Goal: Task Accomplishment & Management: Manage account settings

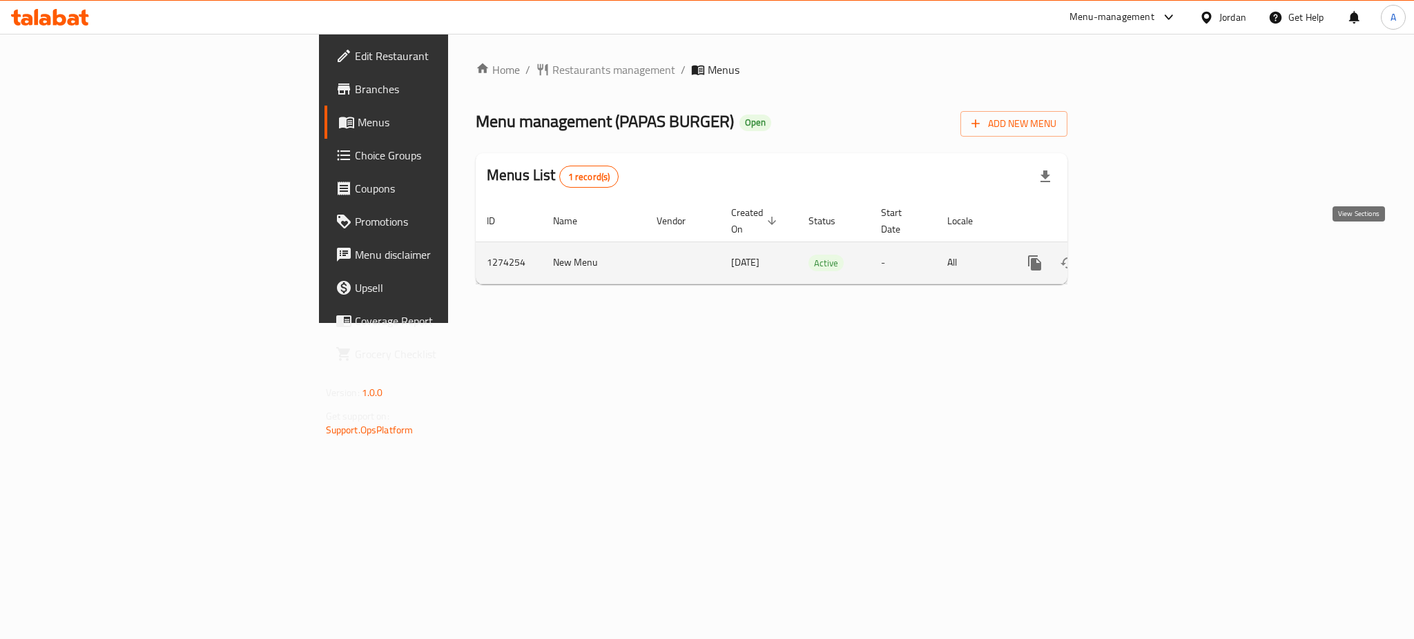
click at [1141, 257] on icon "enhanced table" at bounding box center [1134, 263] width 12 height 12
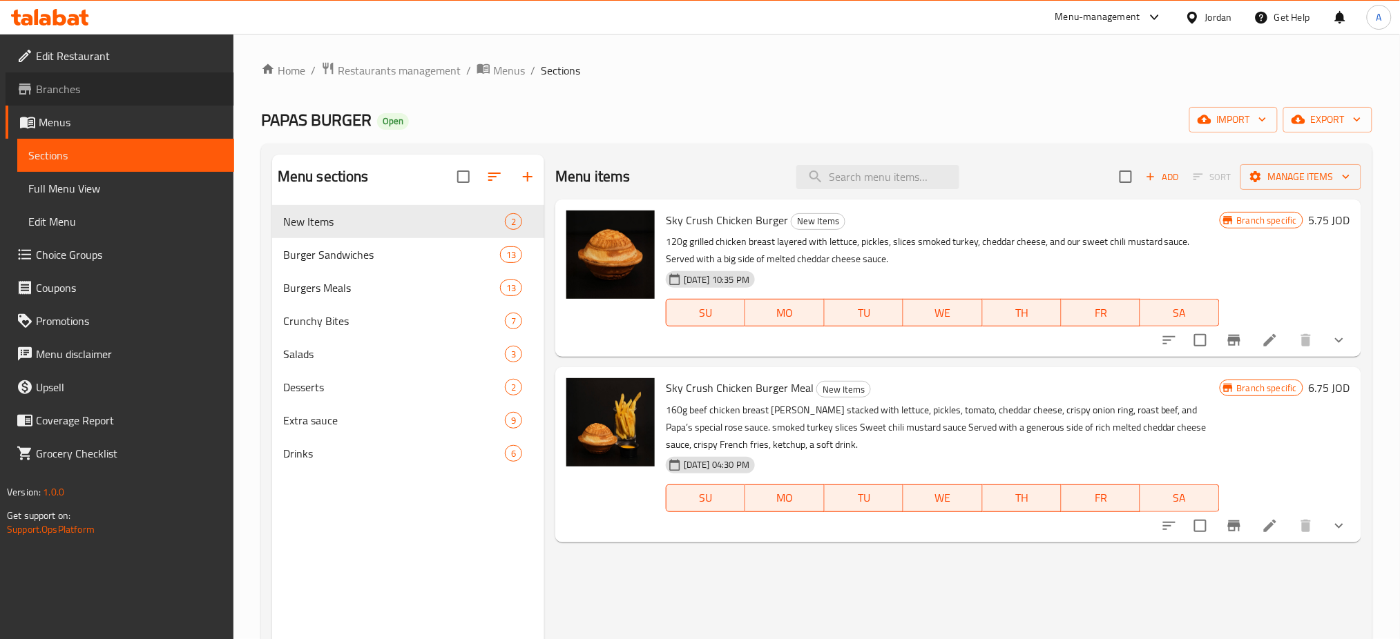
click at [145, 90] on span "Branches" at bounding box center [129, 89] width 187 height 17
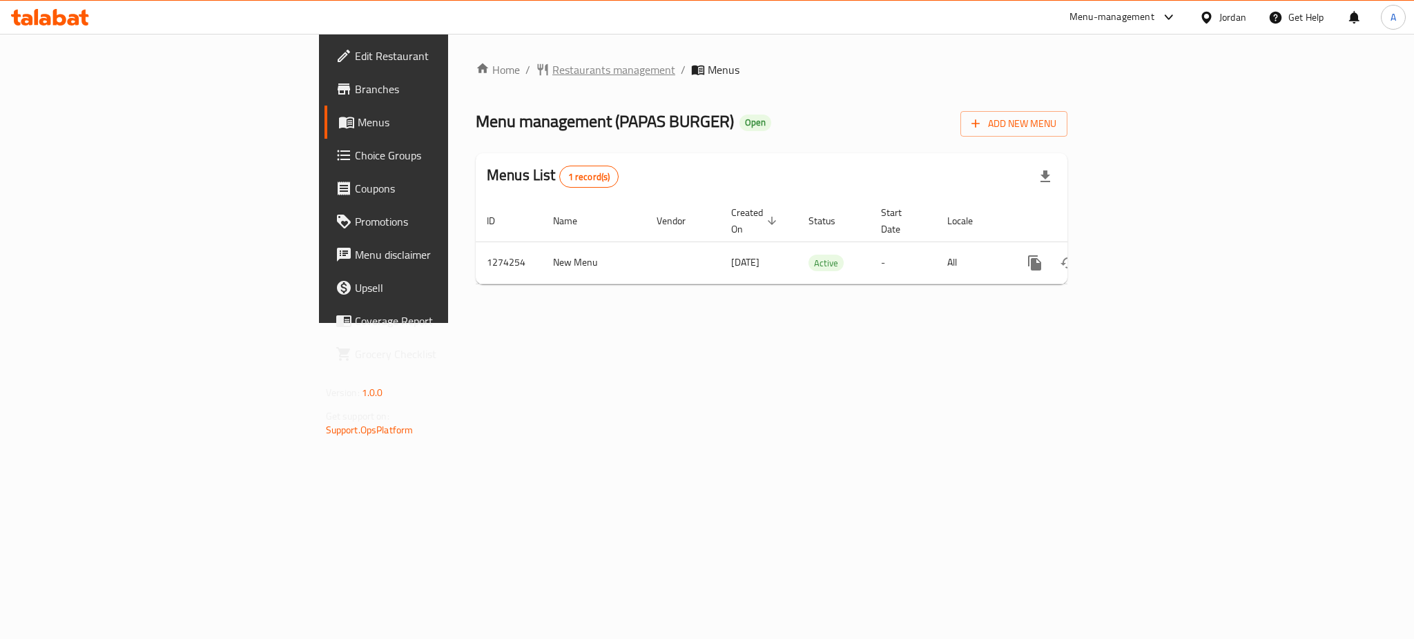
click at [552, 72] on span "Restaurants management" at bounding box center [613, 69] width 123 height 17
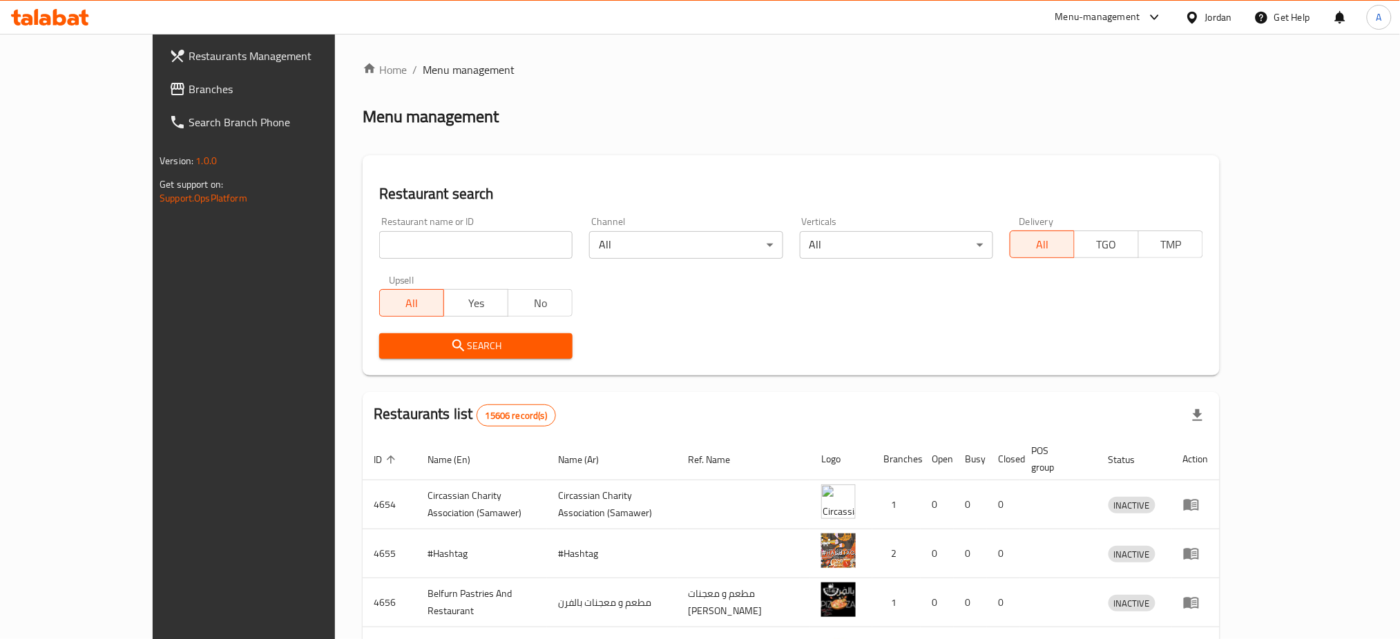
click at [1108, 11] on div "Menu-management" at bounding box center [1097, 17] width 85 height 17
click at [1041, 106] on div "Agent Campaigns Center" at bounding box center [1020, 93] width 126 height 32
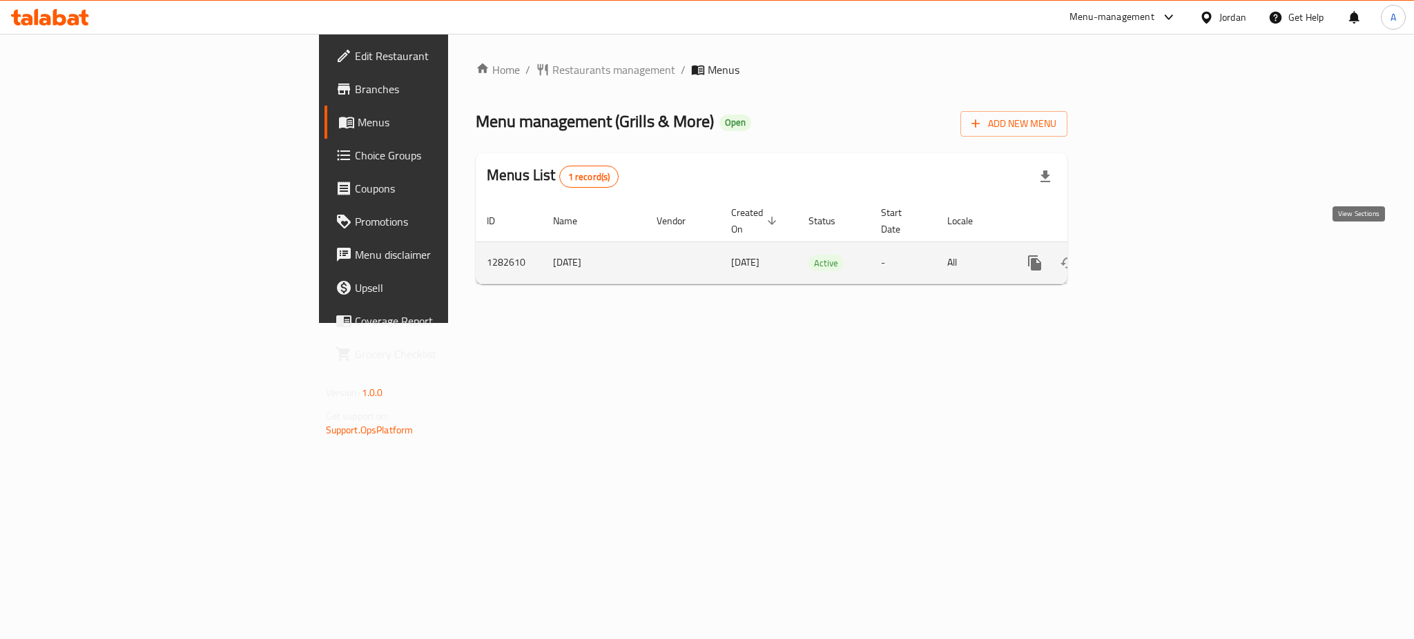
click at [1143, 255] on icon "enhanced table" at bounding box center [1134, 263] width 17 height 17
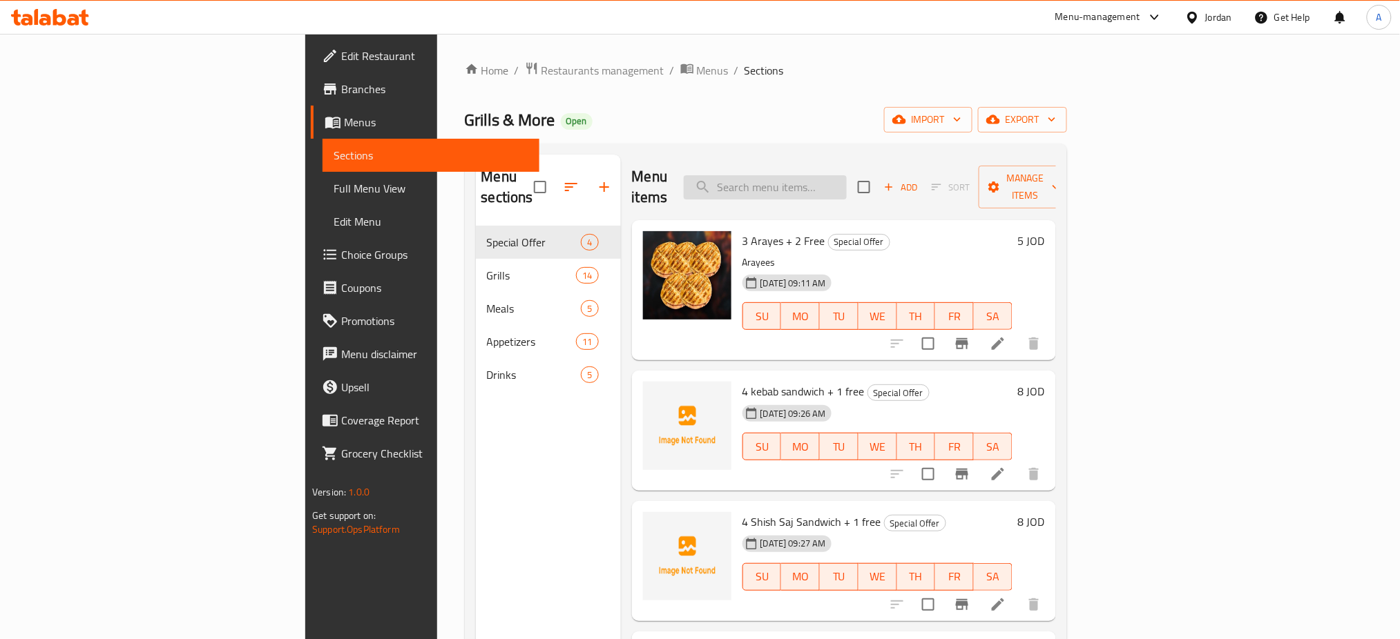
click at [818, 175] on input "search" at bounding box center [765, 187] width 163 height 24
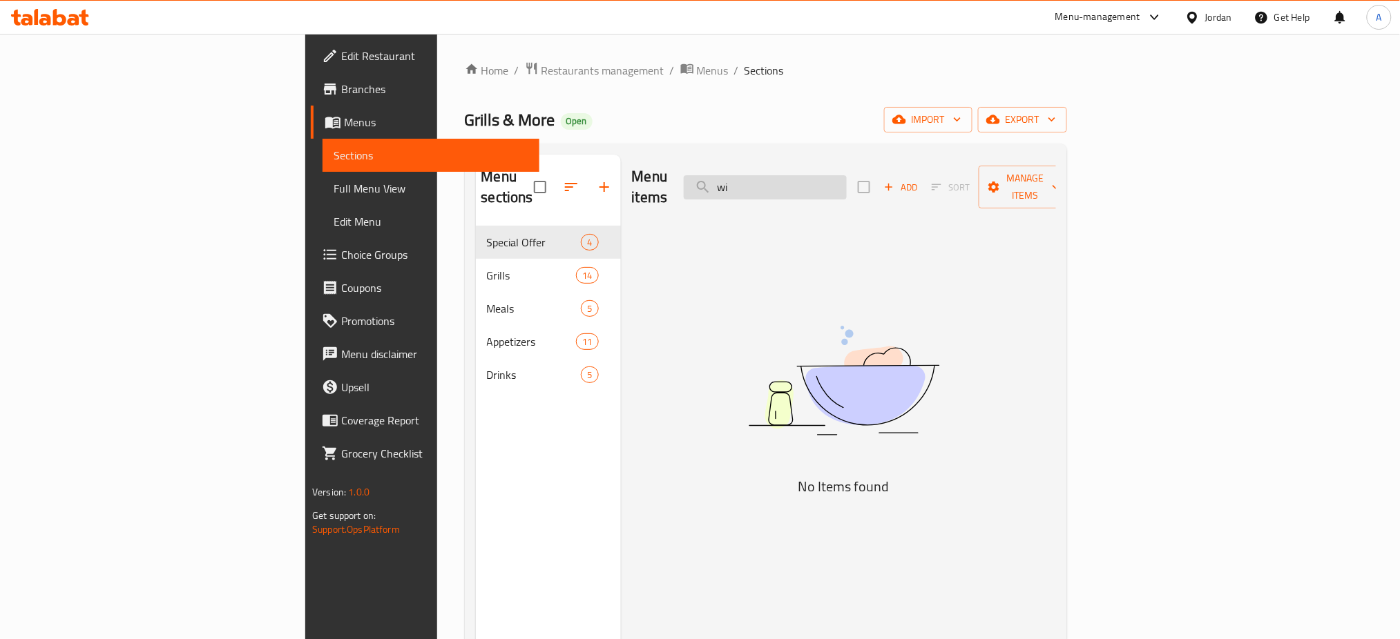
type input "w"
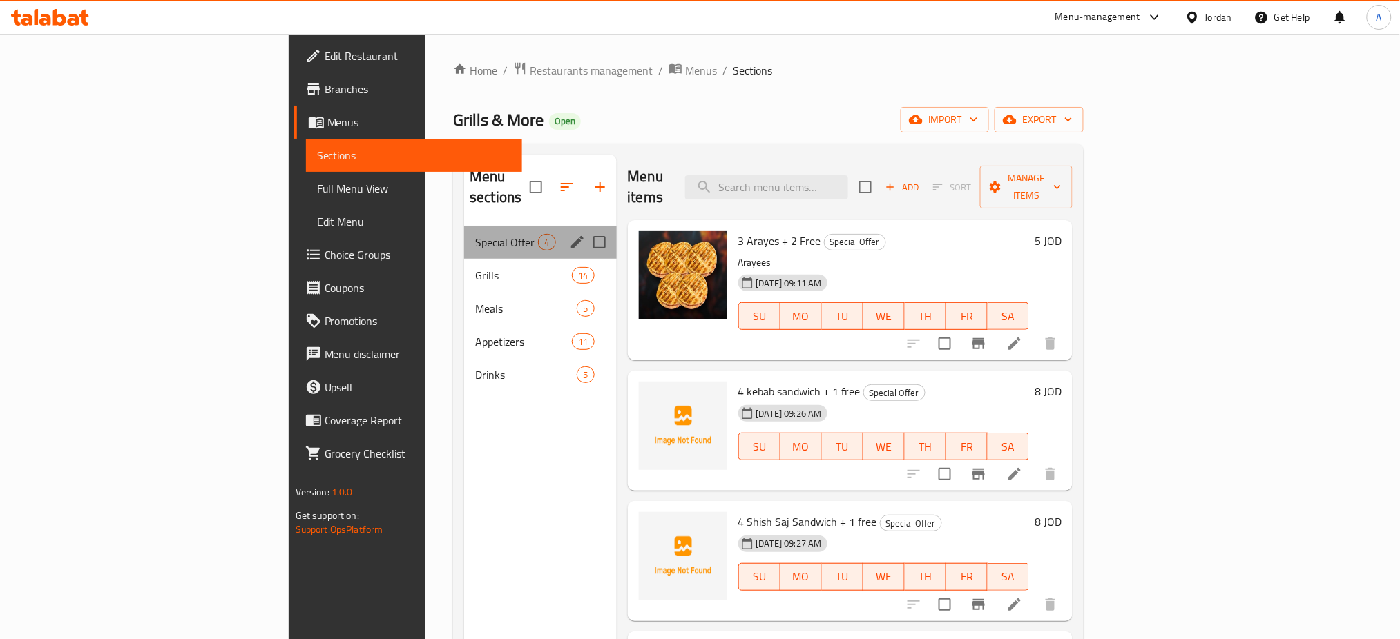
click at [464, 232] on div "Special Offer 4" at bounding box center [540, 242] width 152 height 33
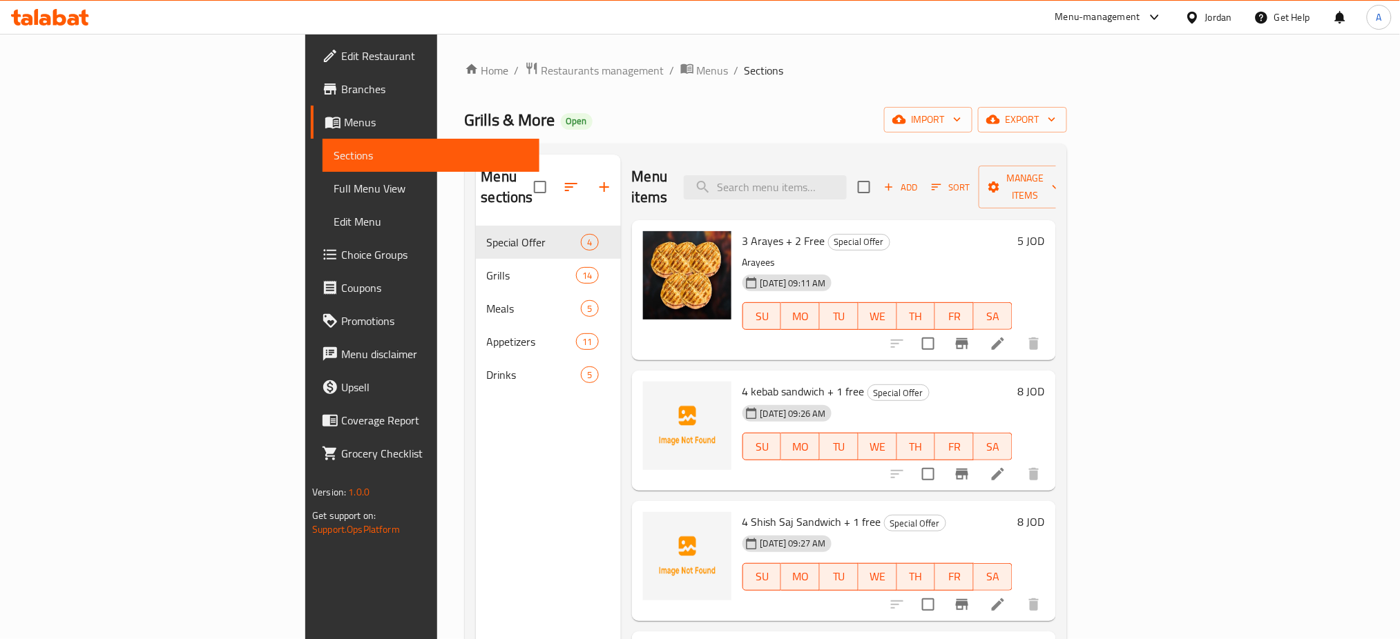
click at [437, 473] on div "Home / Restaurants management / Menus / Sections Grills & More Open import expo…" at bounding box center [765, 433] width 657 height 799
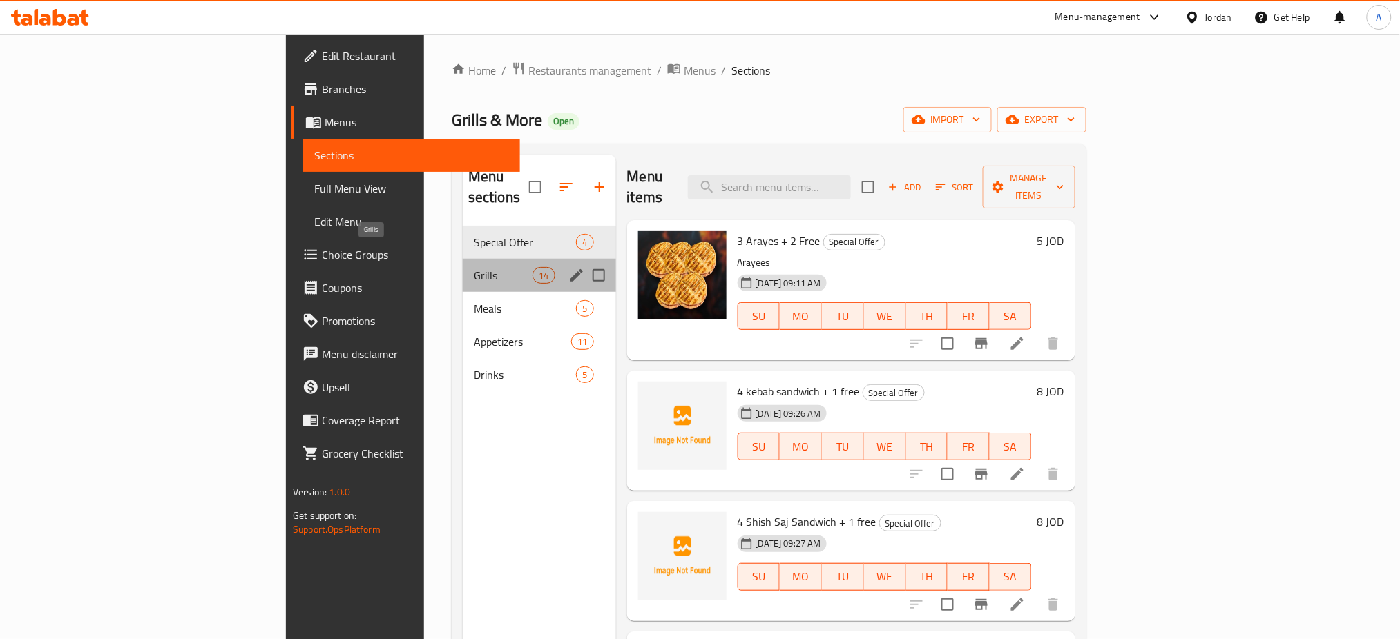
click at [474, 267] on span "Grills" at bounding box center [503, 275] width 59 height 17
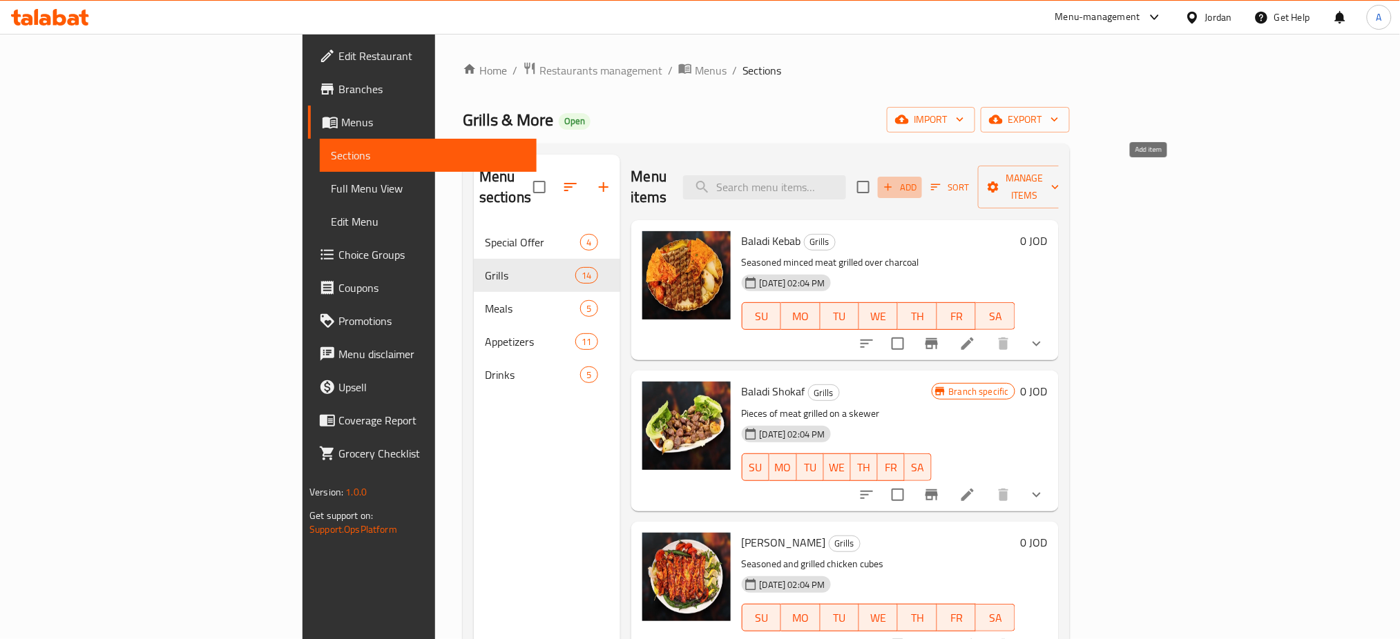
click at [894, 181] on icon "button" at bounding box center [888, 187] width 12 height 12
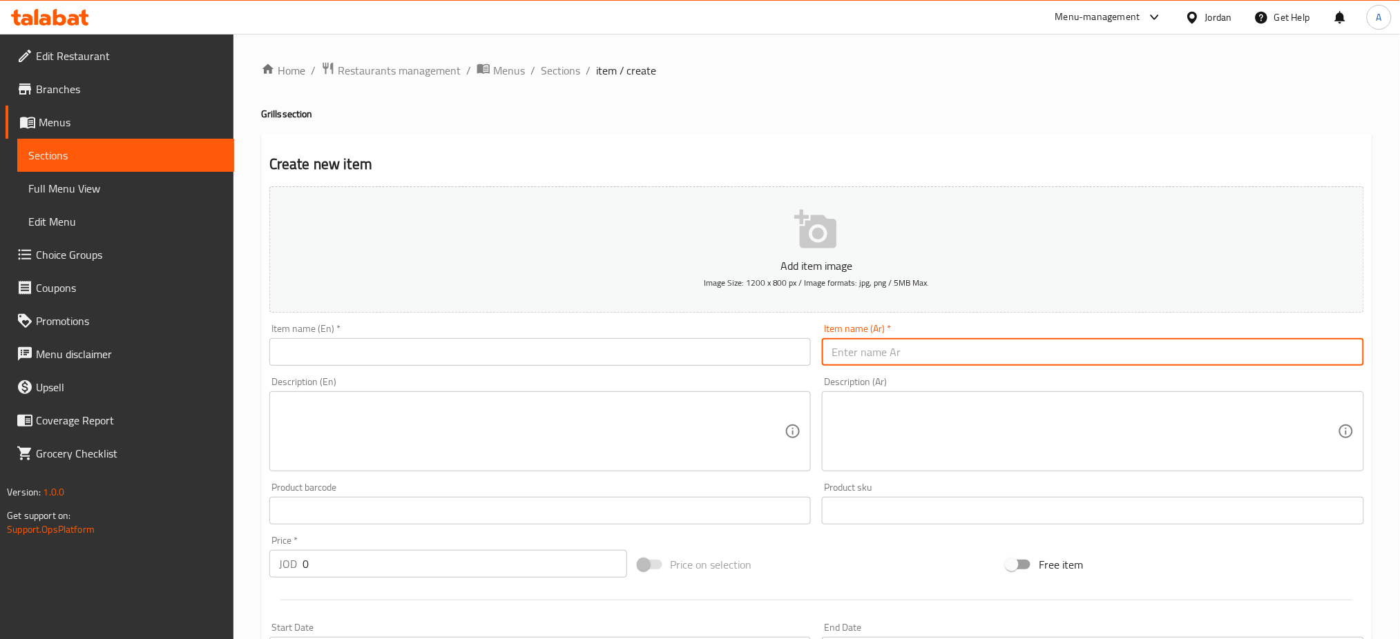
click at [1031, 359] on input "text" at bounding box center [1093, 352] width 542 height 28
type input "كيلو جناح دجاج مشوي"
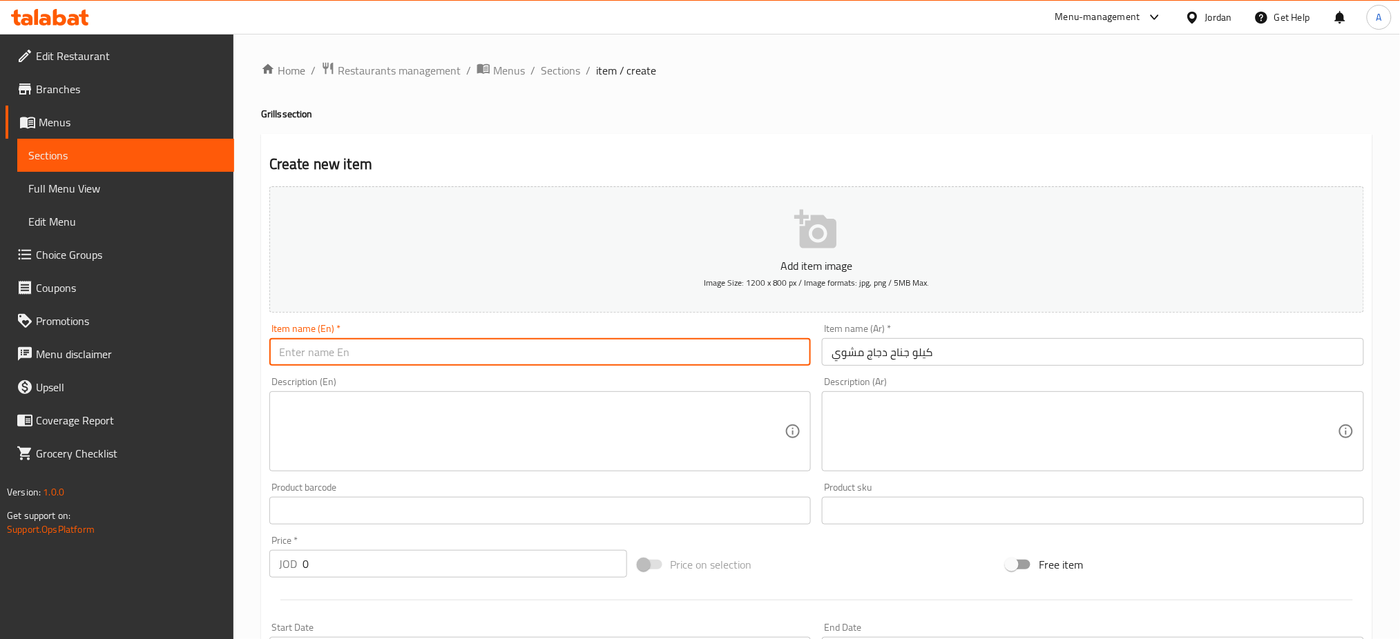
click at [734, 358] on input "text" at bounding box center [540, 352] width 542 height 28
type input "1 KG grilled chicken wings"
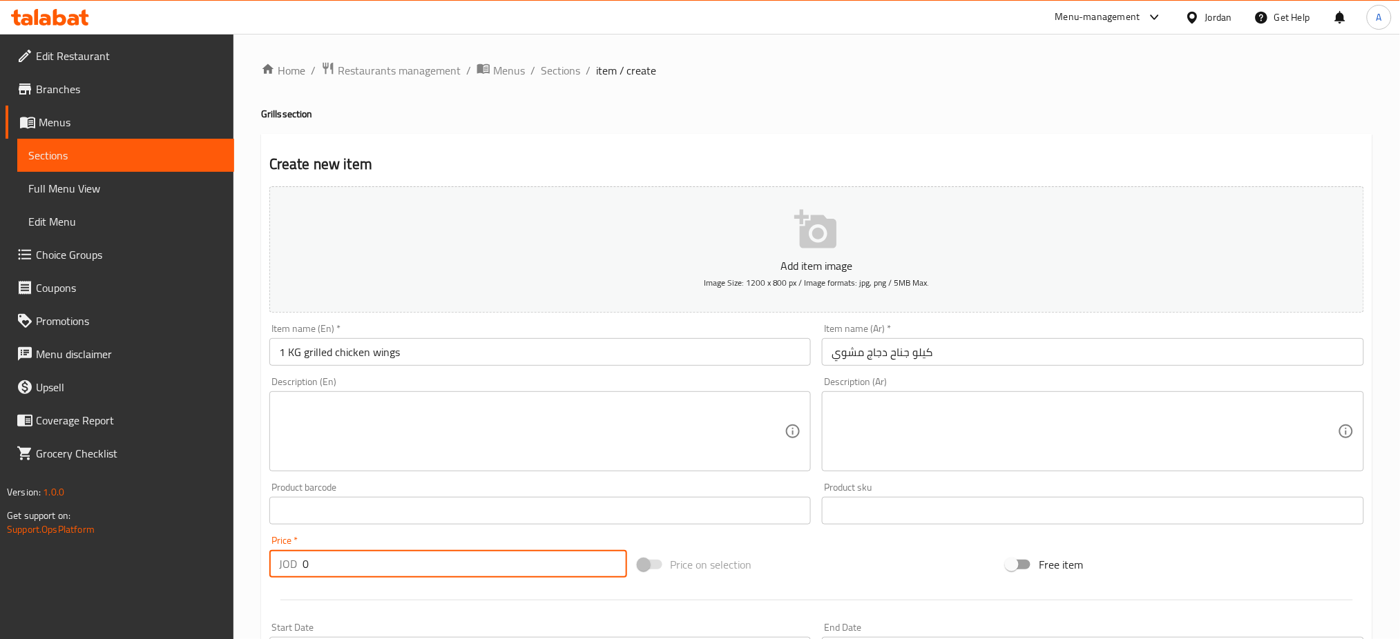
drag, startPoint x: 734, startPoint y: 358, endPoint x: 512, endPoint y: 559, distance: 299.2
click at [512, 559] on input "0" at bounding box center [464, 564] width 325 height 28
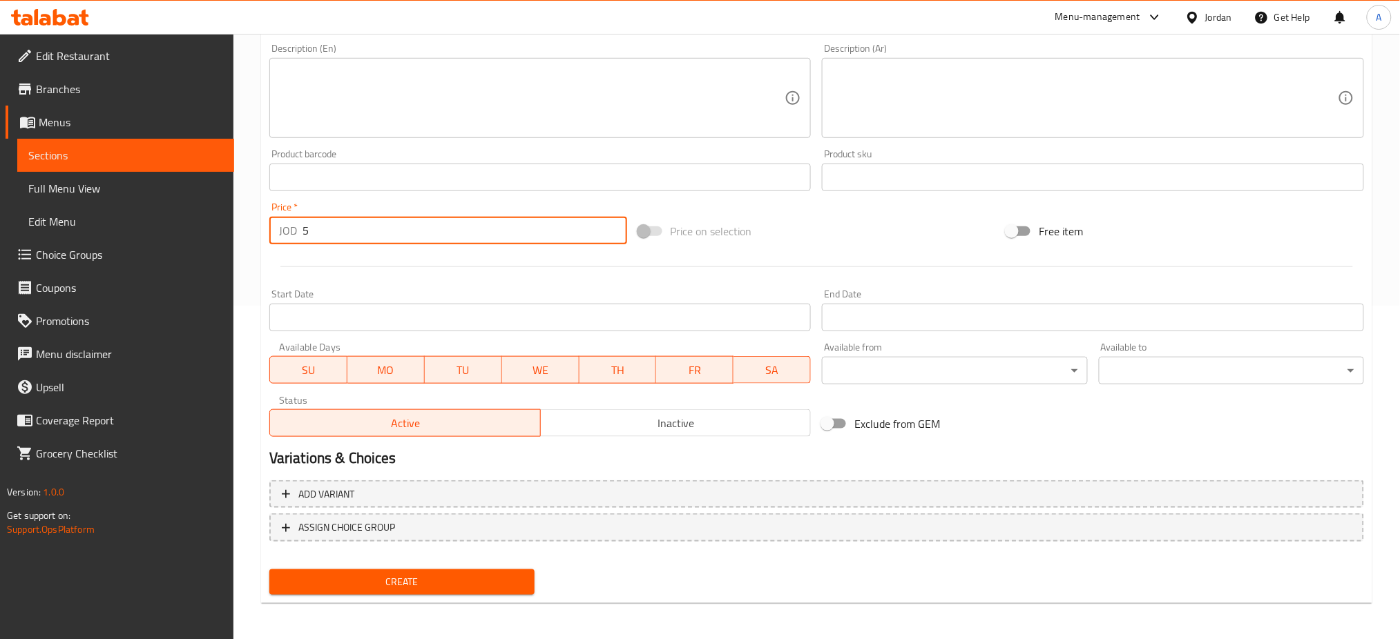
type input "5"
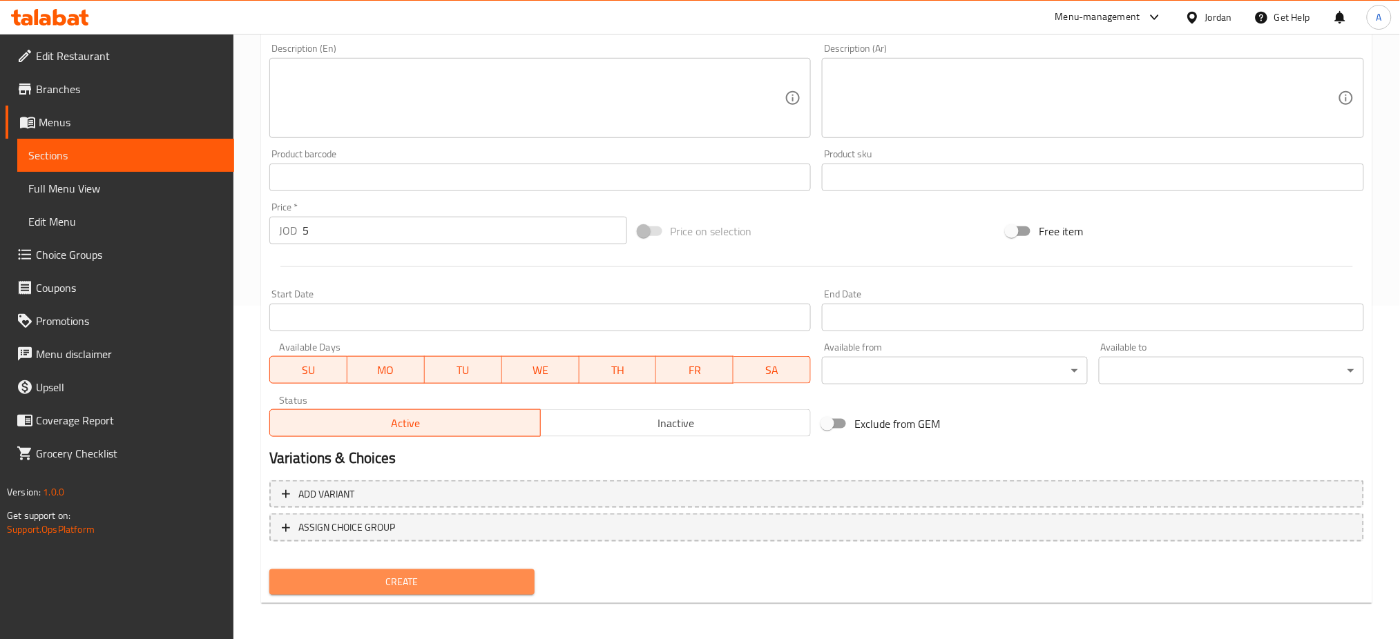
click at [465, 579] on span "Create" at bounding box center [401, 582] width 243 height 17
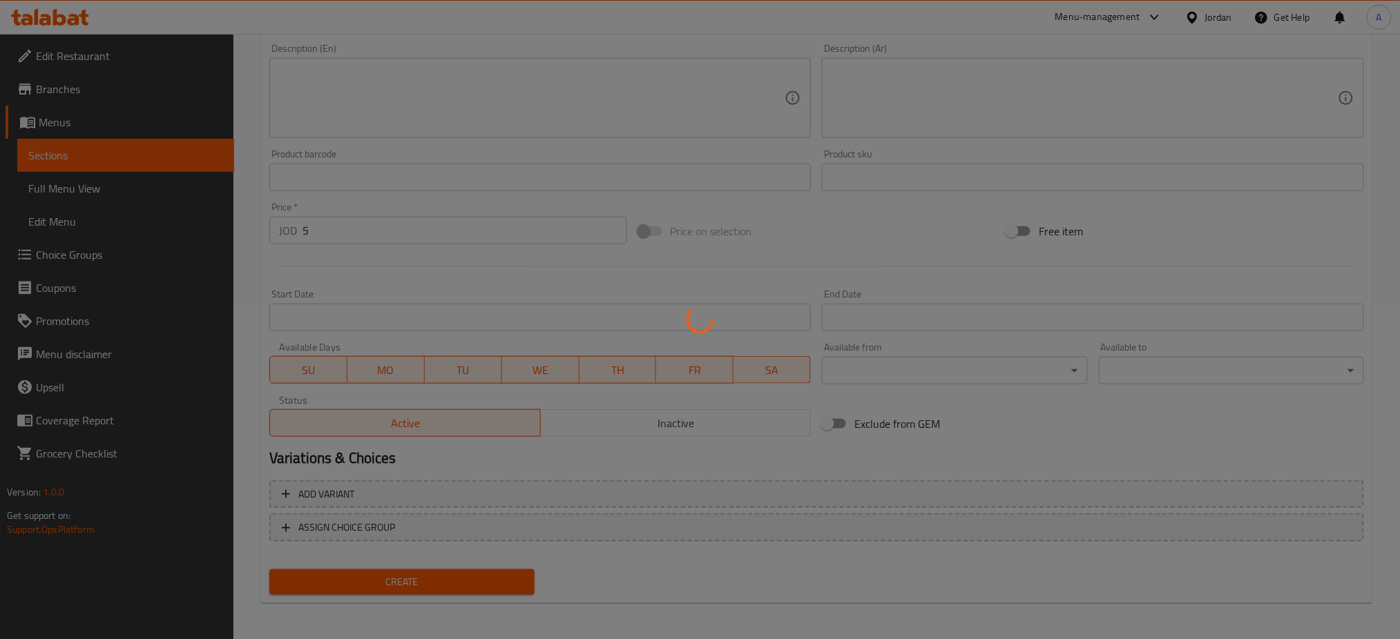
scroll to position [0, 0]
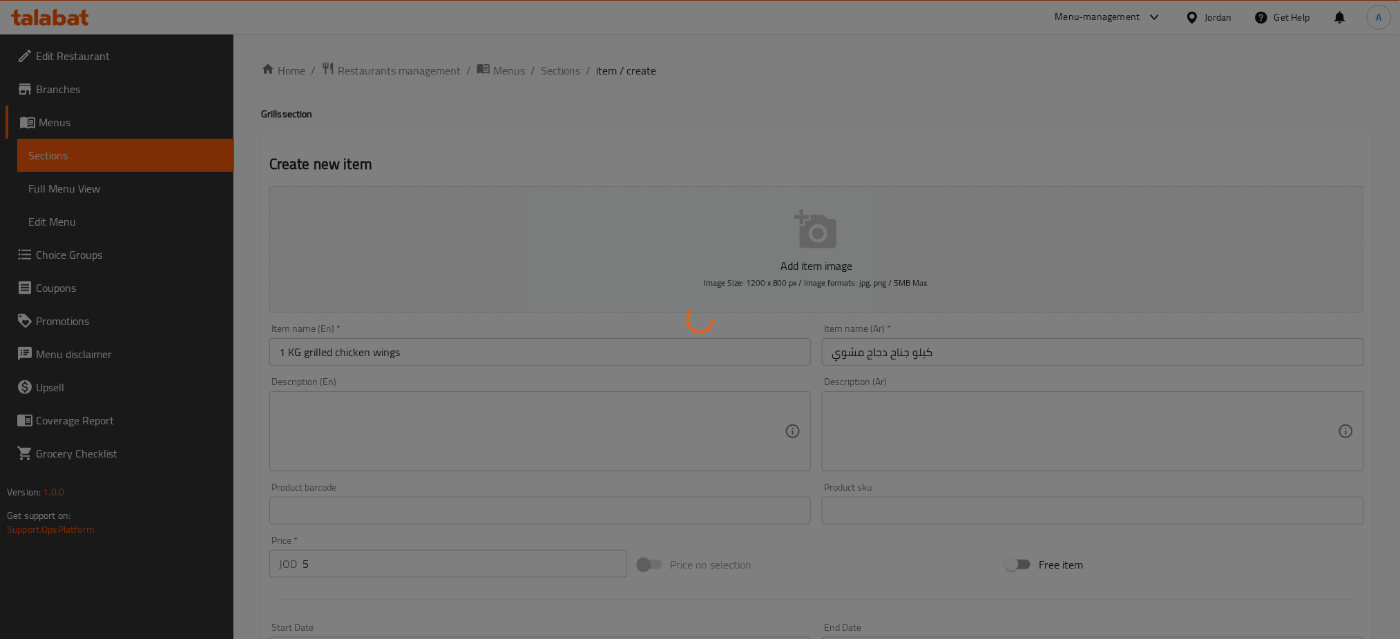
type input "0"
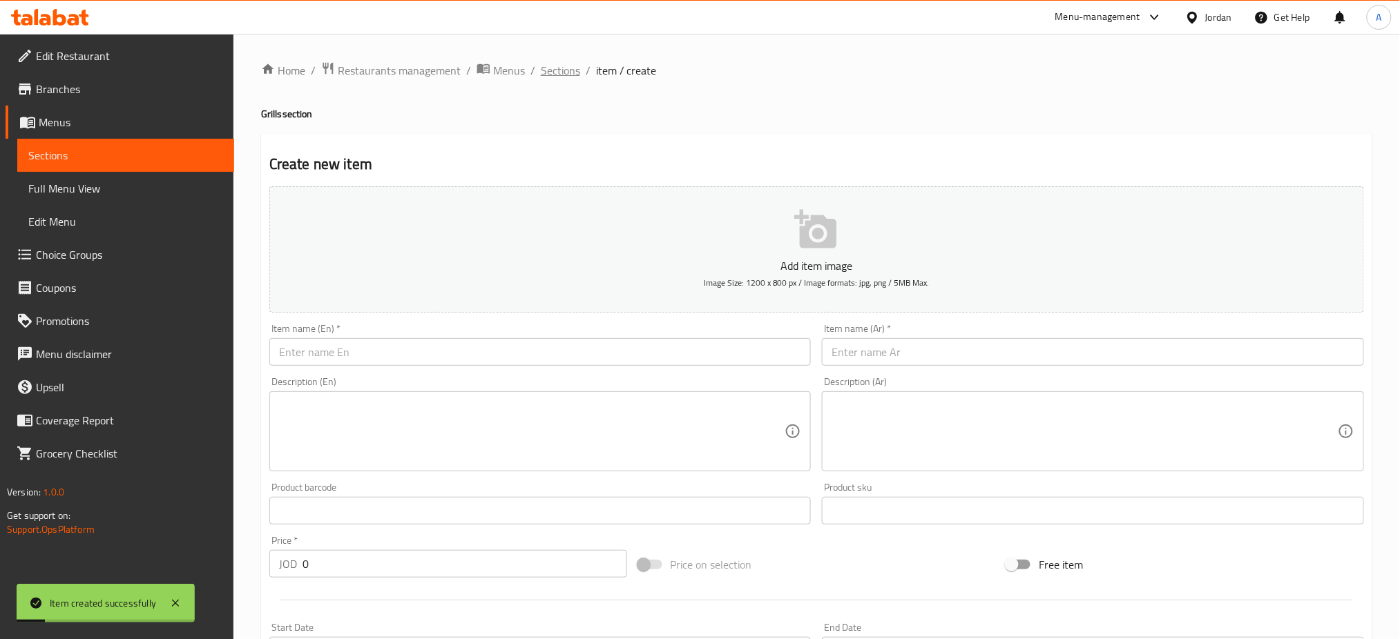
click at [547, 66] on span "Sections" at bounding box center [560, 70] width 39 height 17
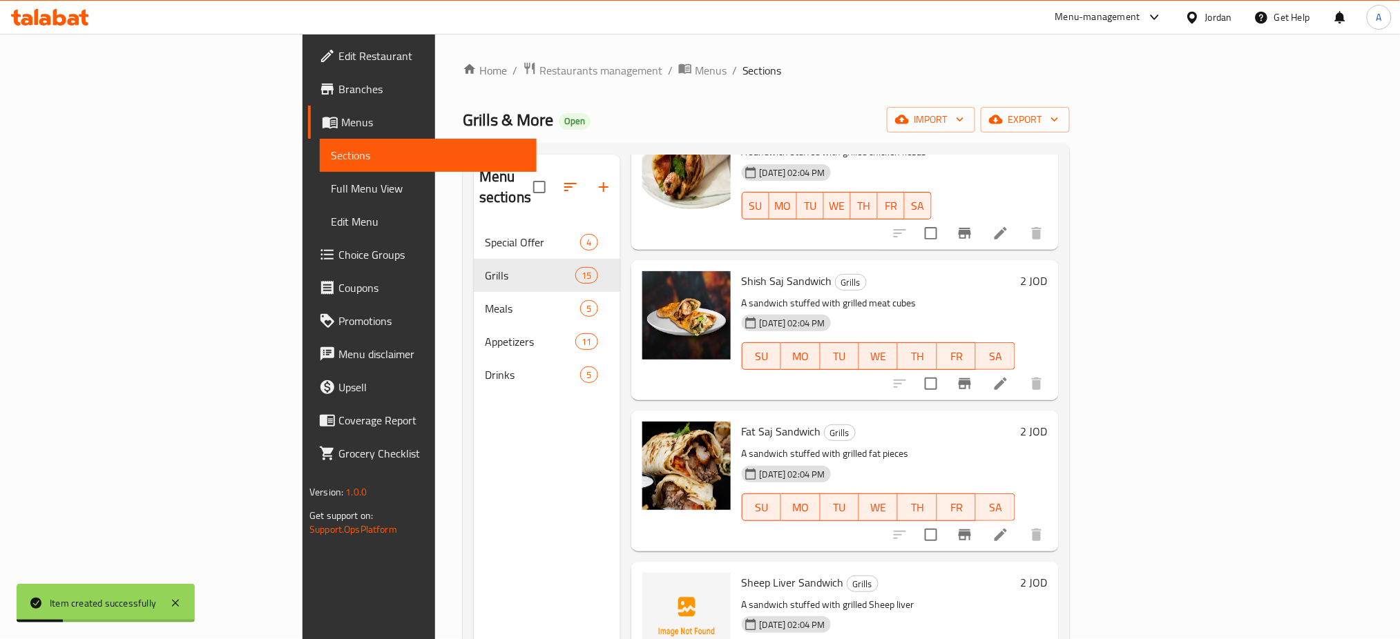
scroll to position [193, 0]
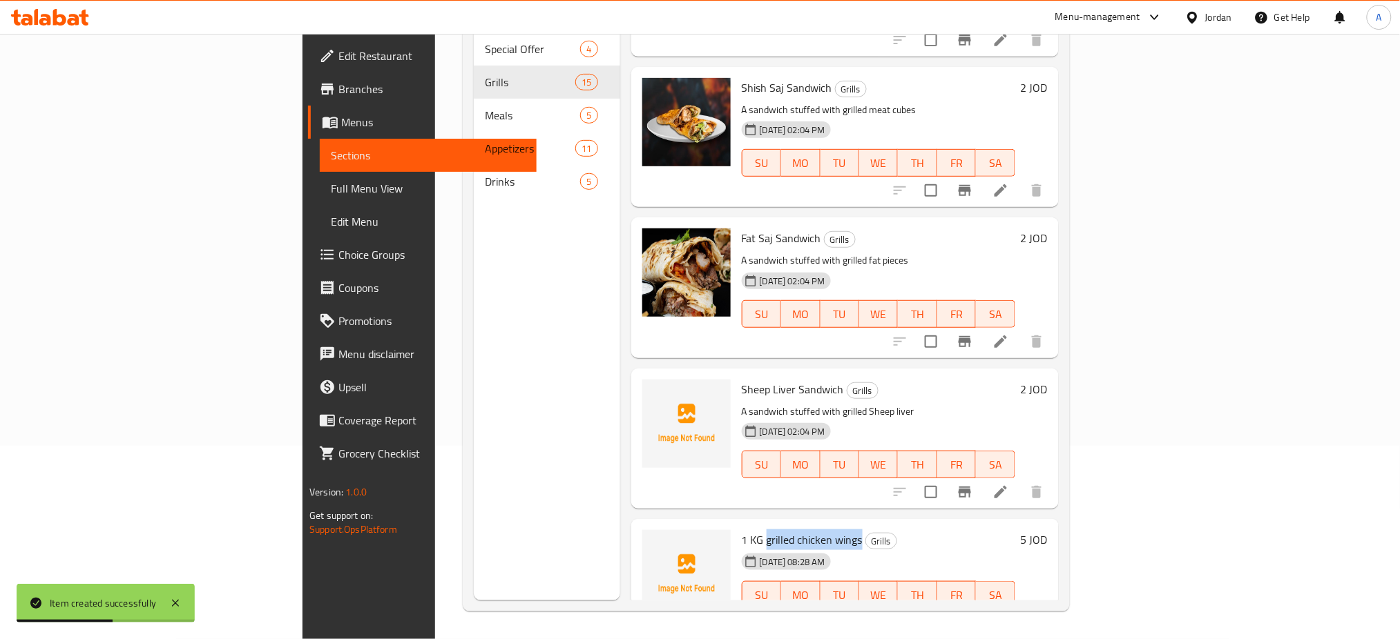
drag, startPoint x: 786, startPoint y: 501, endPoint x: 690, endPoint y: 503, distance: 95.3
click at [742, 530] on h6 "1 KG grilled chicken wings Grills" at bounding box center [878, 539] width 273 height 19
copy span "grilled chicken wings"
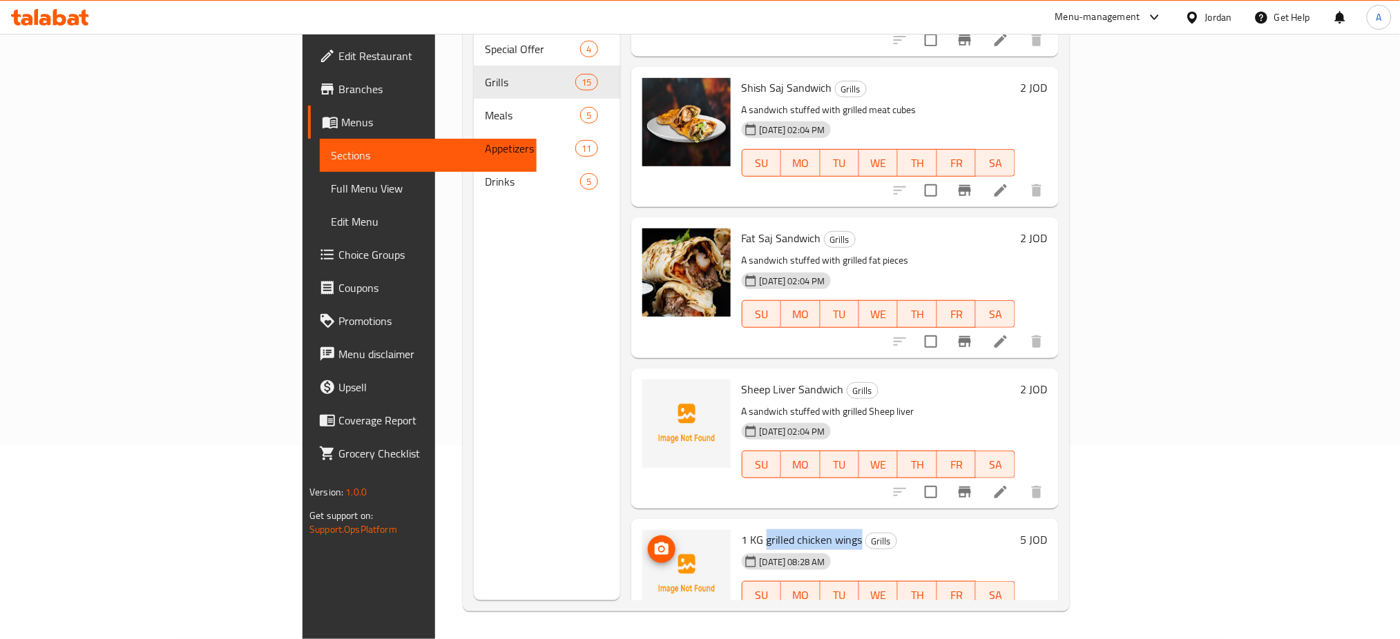
click at [648, 536] on button "upload picture" at bounding box center [662, 550] width 28 height 28
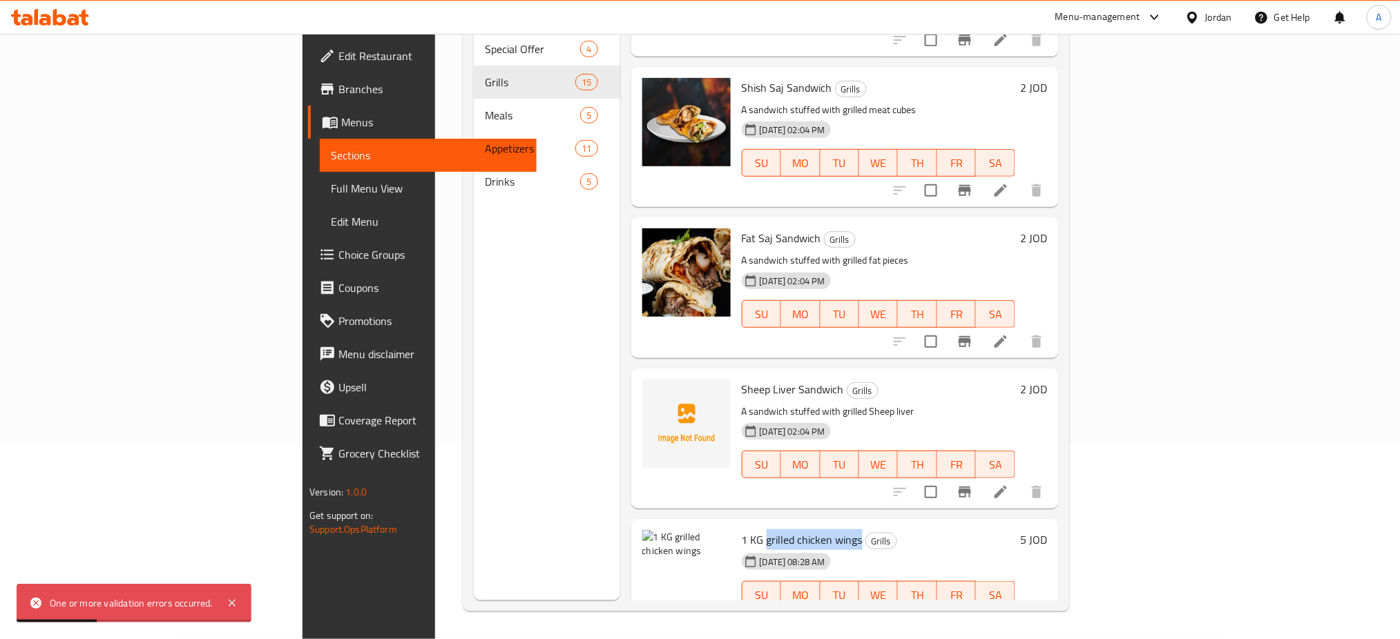
click at [1020, 610] on li at bounding box center [1000, 622] width 39 height 25
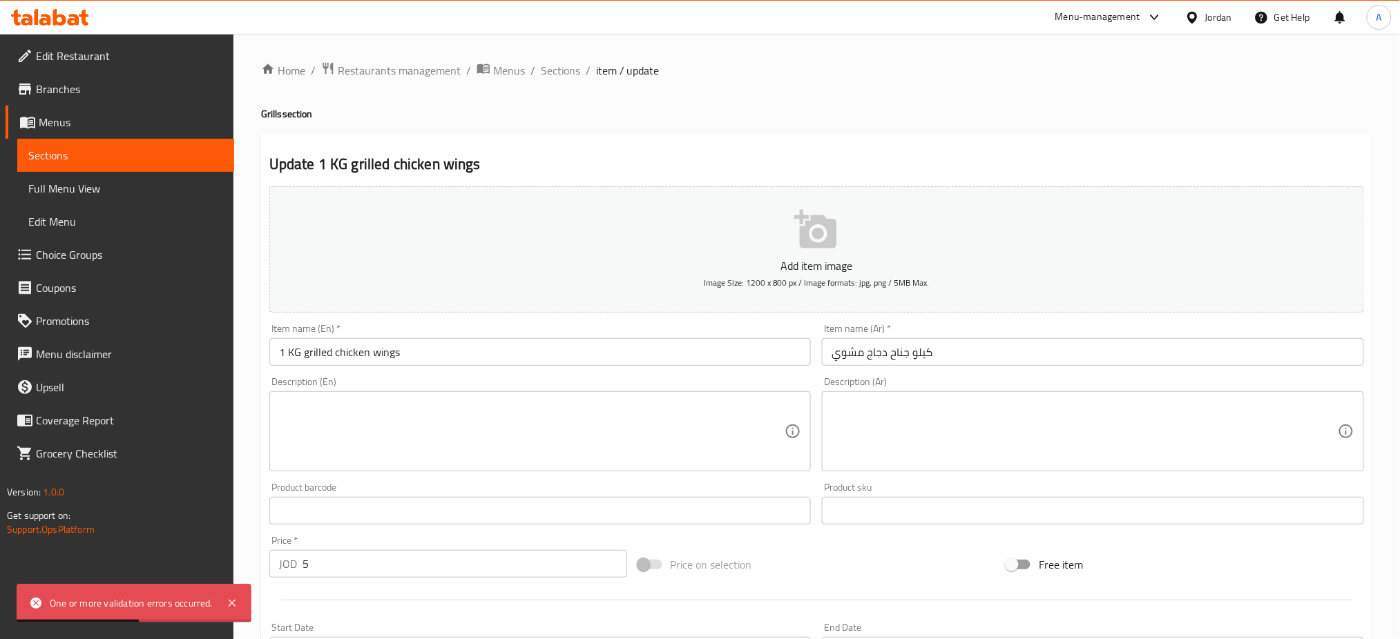
click at [589, 236] on button "Add item image Image Size: 1200 x 800 px / Image formats: jpg, png / 5MB Max." at bounding box center [816, 249] width 1094 height 126
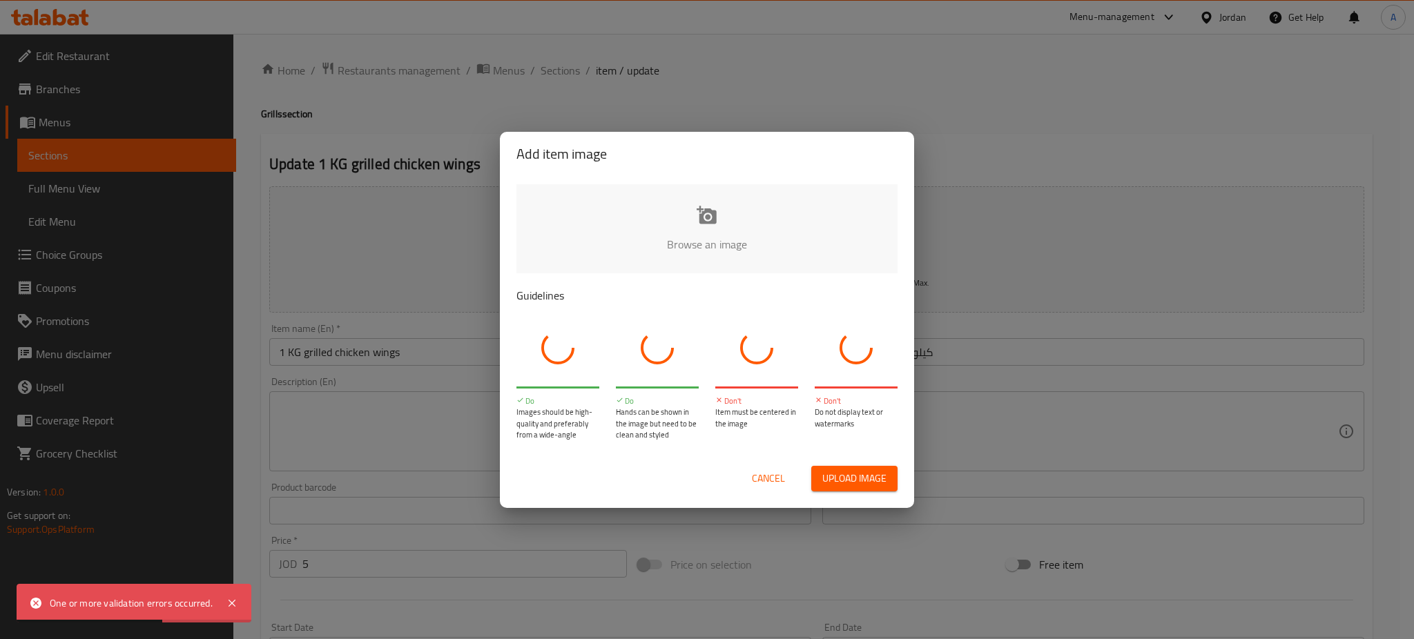
click at [602, 220] on input "file" at bounding box center [1173, 248] width 1315 height 129
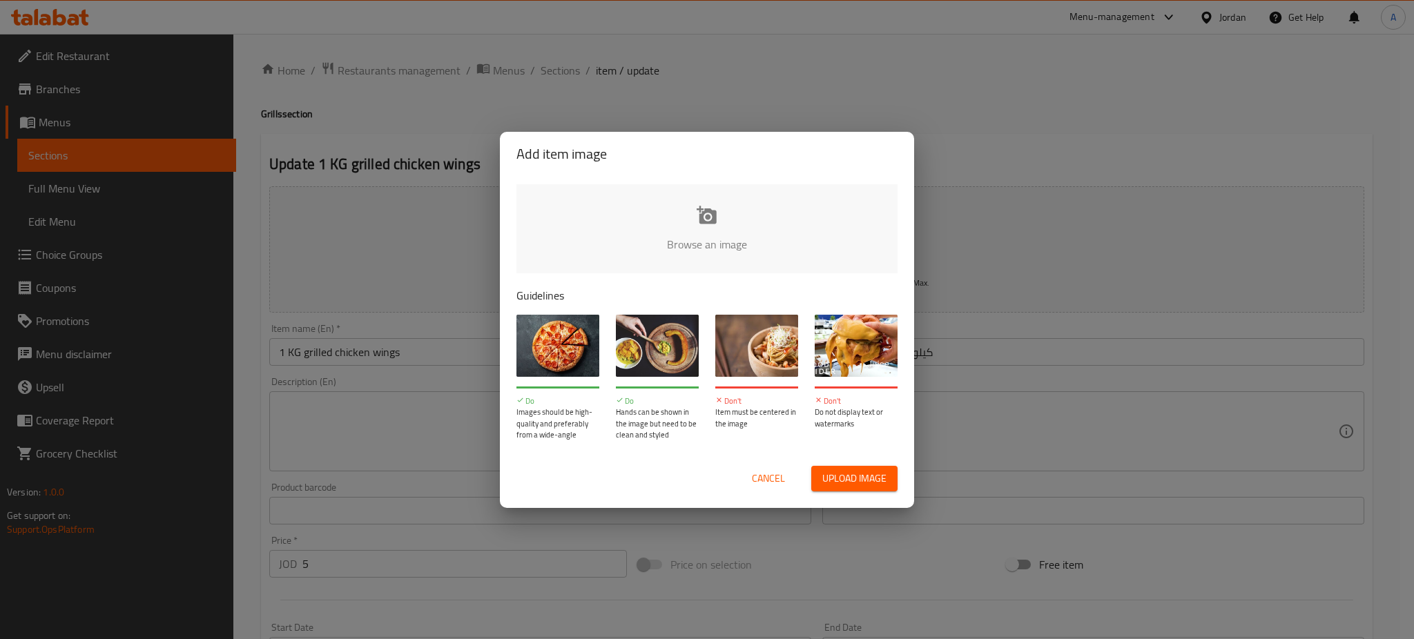
click at [759, 470] on span "Cancel" at bounding box center [768, 478] width 33 height 17
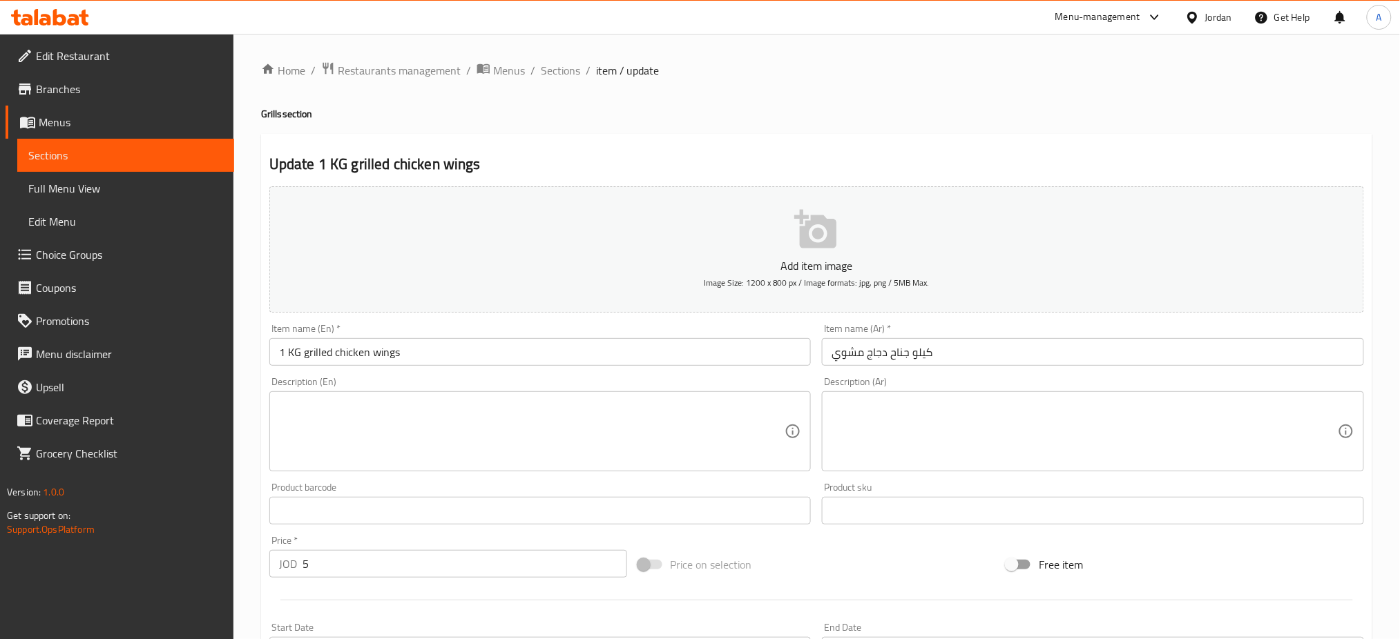
click at [615, 244] on button "Add item image Image Size: 1200 x 800 px / Image formats: jpg, png / 5MB Max." at bounding box center [816, 249] width 1094 height 126
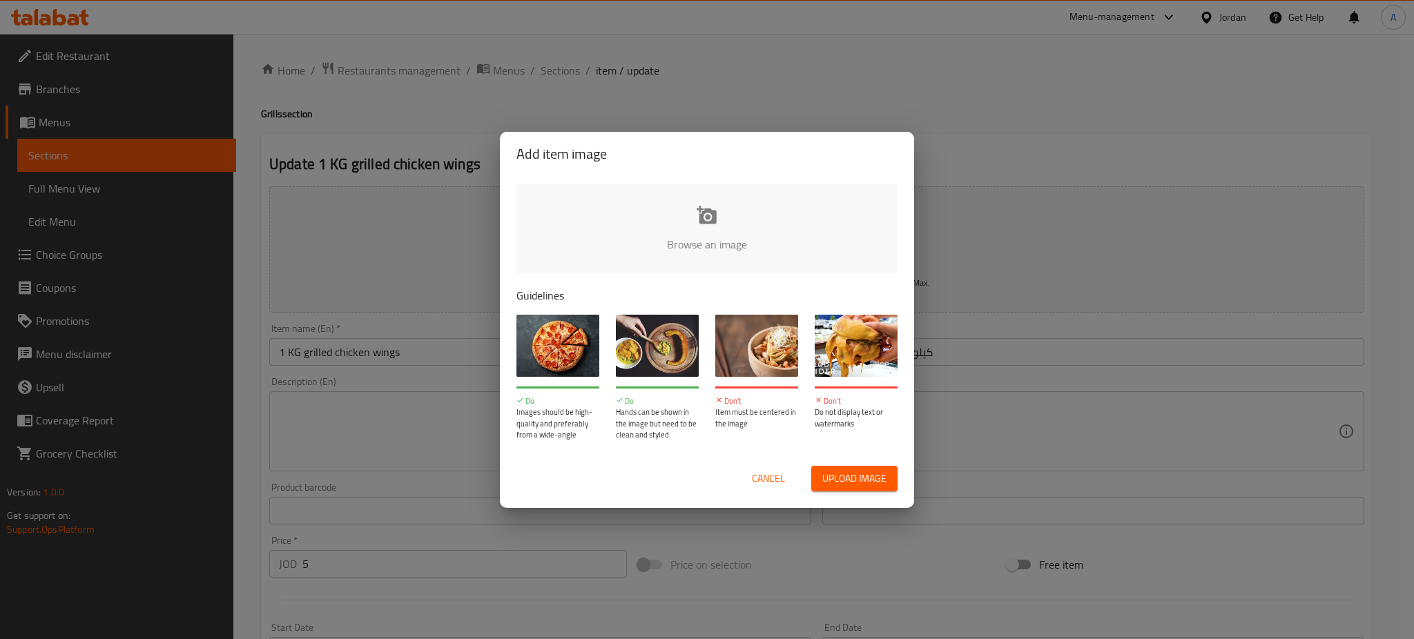
click at [617, 226] on input "file" at bounding box center [1173, 248] width 1315 height 129
click at [663, 192] on input "file" at bounding box center [1173, 248] width 1315 height 129
type input "C:\fakepath\Screenshot 2025-10-09 113354.png"
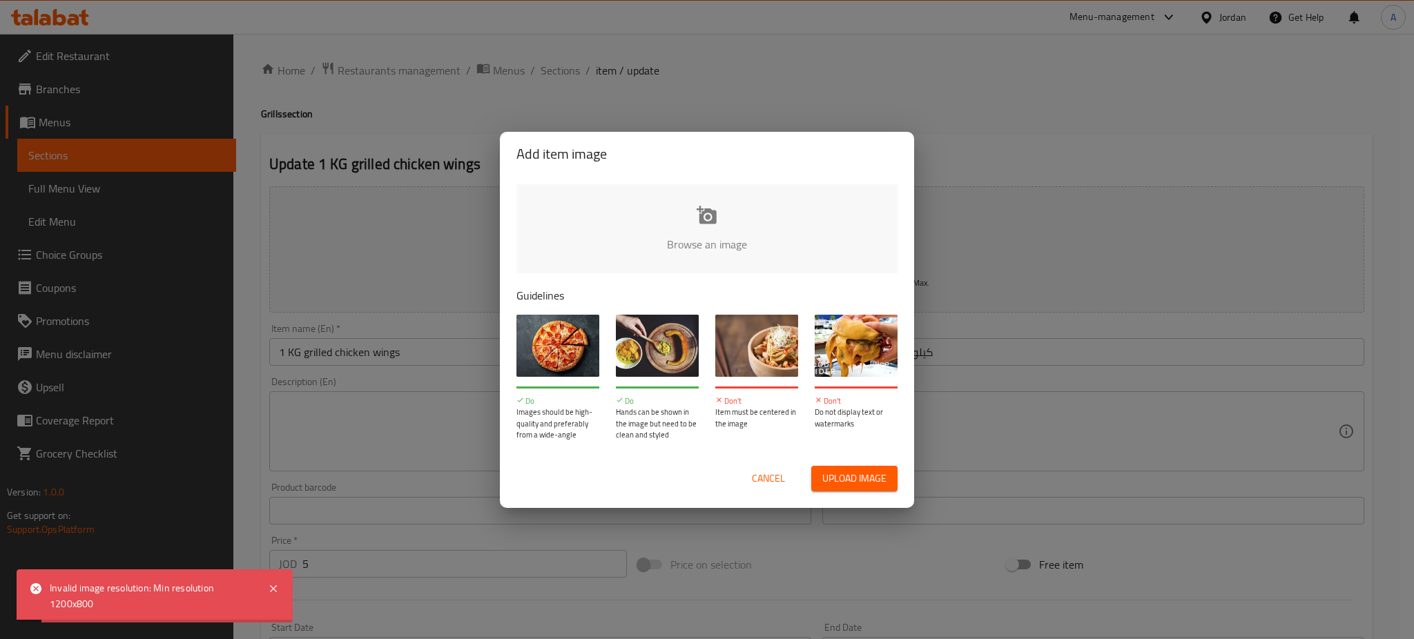
click at [773, 481] on span "Cancel" at bounding box center [768, 478] width 33 height 17
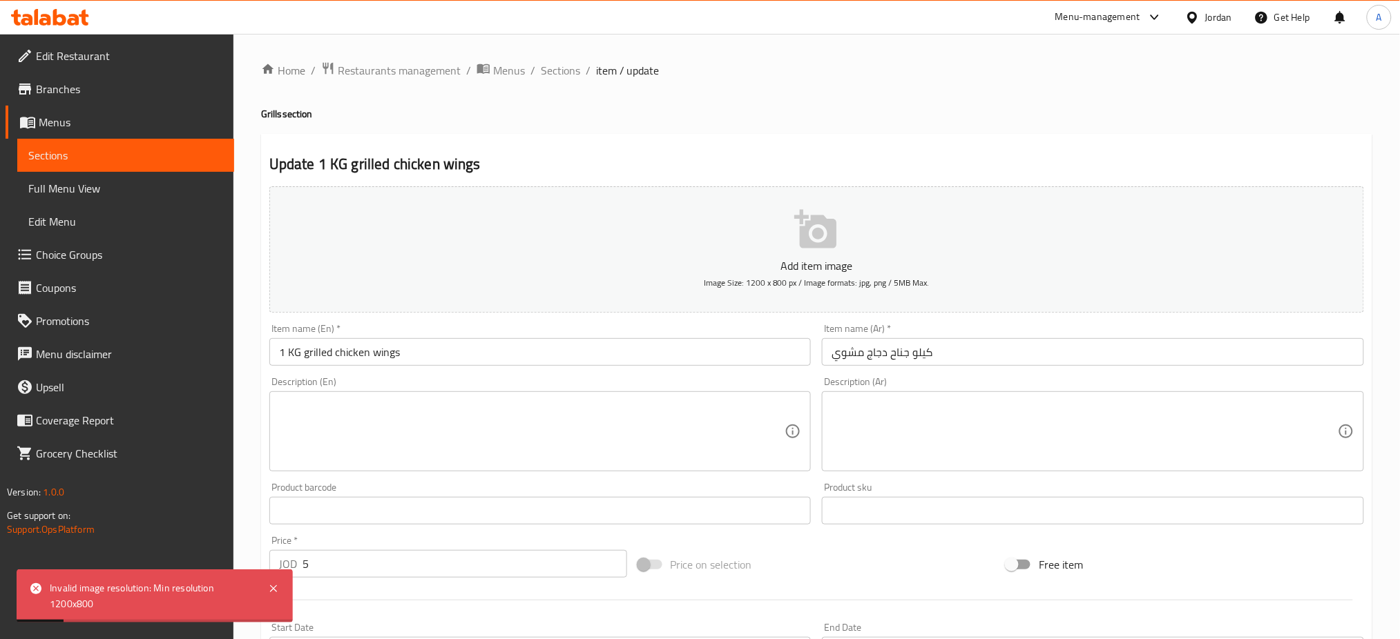
click at [559, 82] on div "Home / Restaurants management / Menus / Sections / item / update Grills section…" at bounding box center [816, 504] width 1111 height 887
click at [560, 79] on span "Sections" at bounding box center [560, 70] width 39 height 17
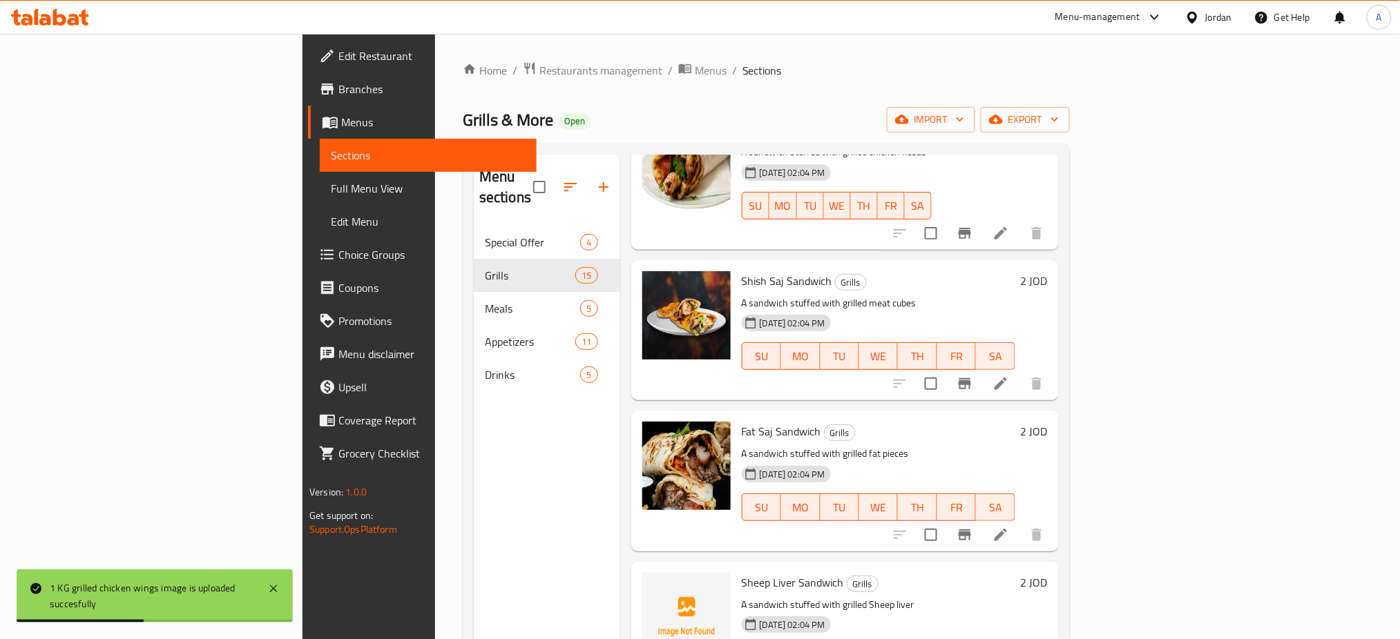
click at [1105, 30] on div "Menu-management" at bounding box center [1109, 17] width 130 height 33
click at [1077, 27] on div "Menu-management" at bounding box center [1109, 17] width 130 height 33
click at [1087, 11] on div "Menu-management" at bounding box center [1097, 17] width 85 height 17
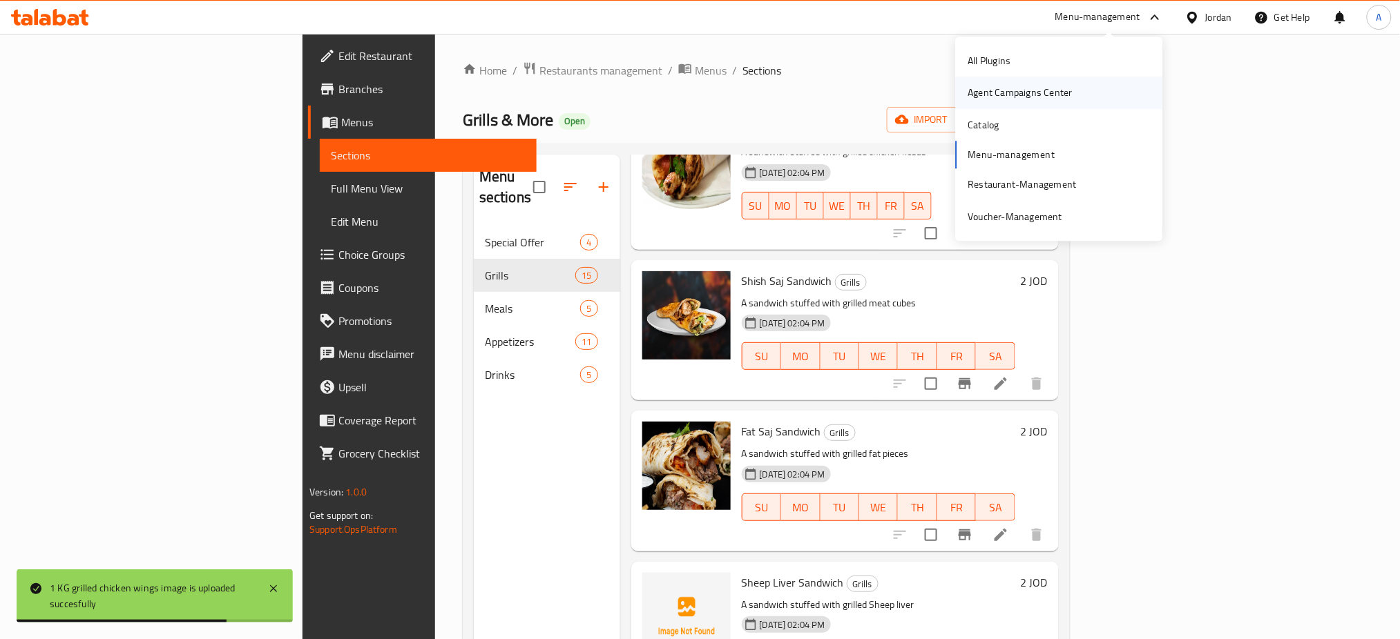
click at [1048, 94] on div "Agent Campaigns Center" at bounding box center [1020, 93] width 104 height 15
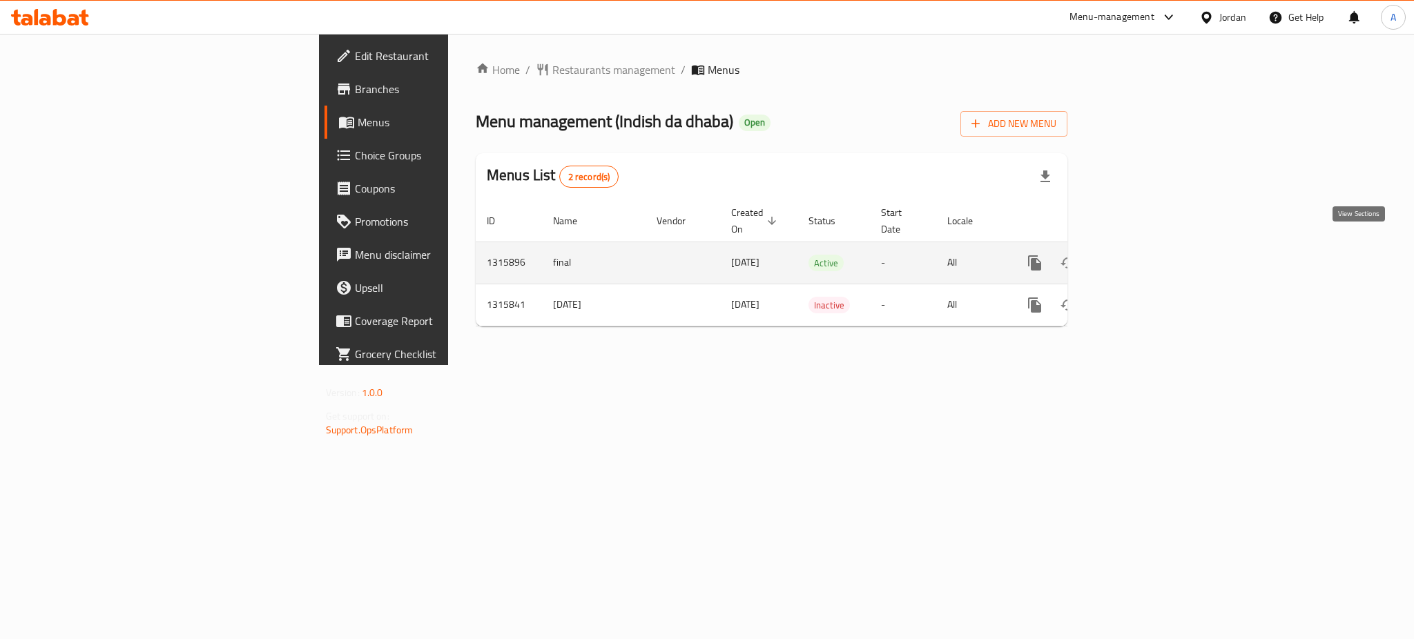
click at [1143, 255] on icon "enhanced table" at bounding box center [1134, 263] width 17 height 17
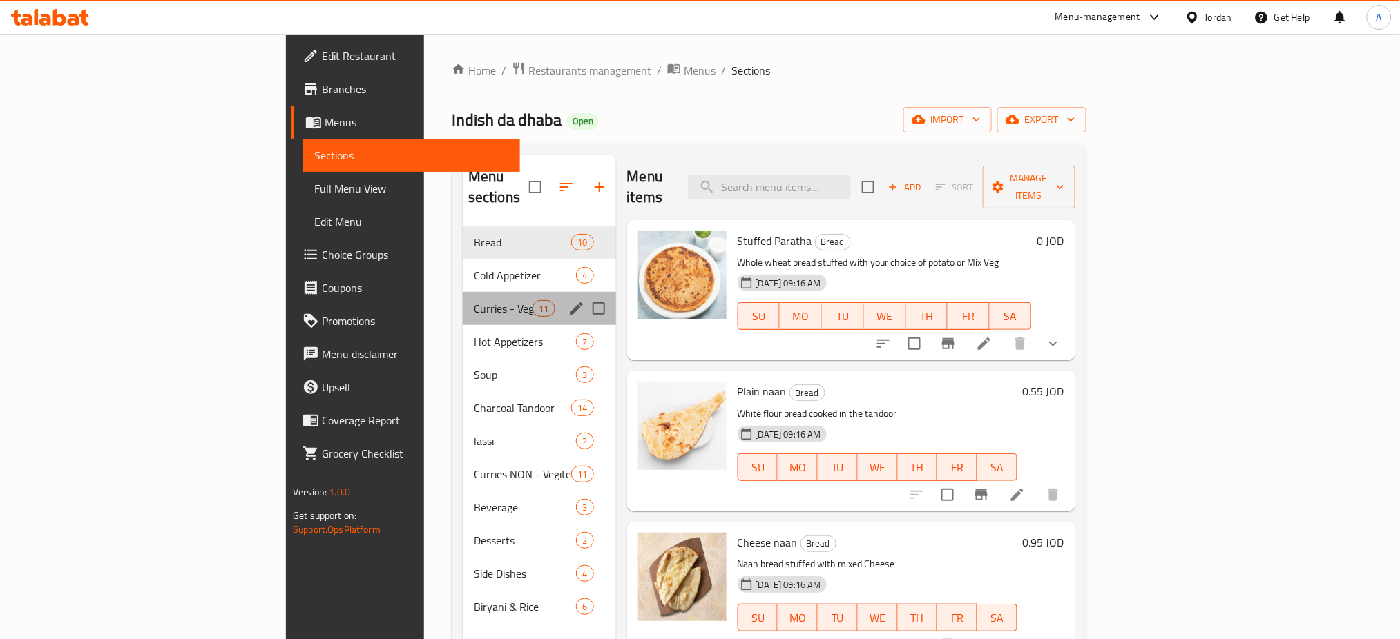
click at [463, 292] on div "Curries - Vegetarian 11" at bounding box center [539, 308] width 153 height 33
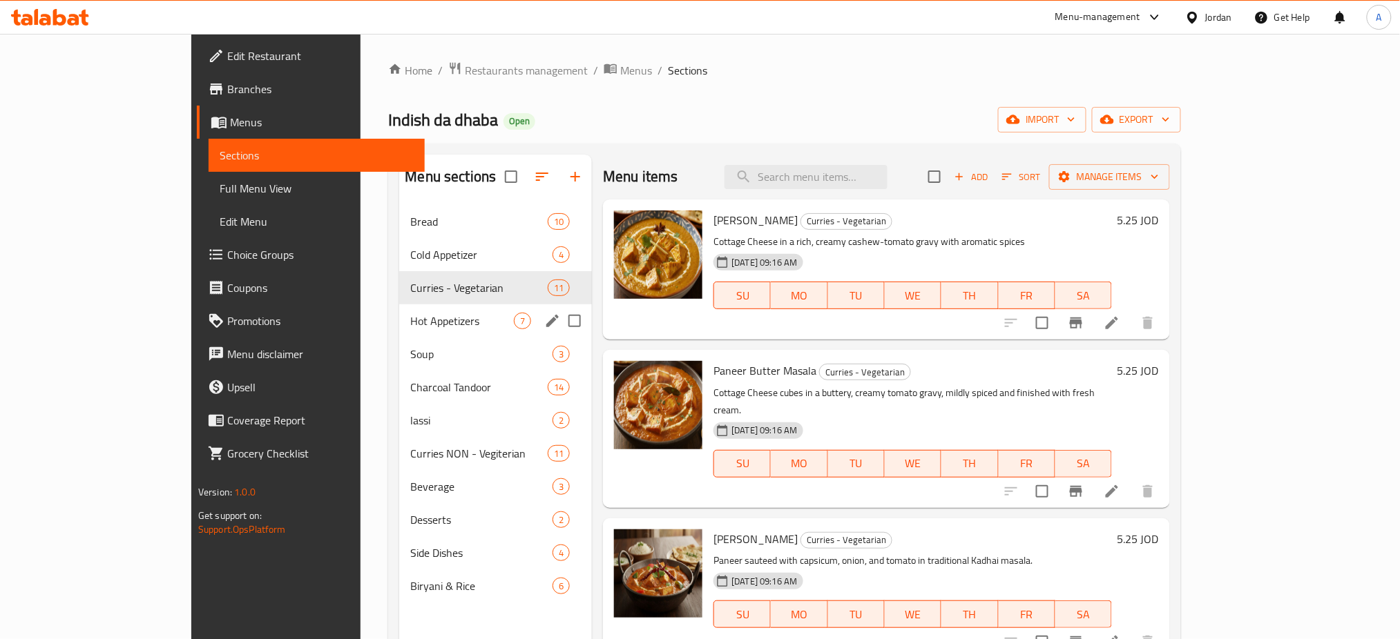
click at [410, 324] on span "Hot Appetizers" at bounding box center [462, 321] width 104 height 17
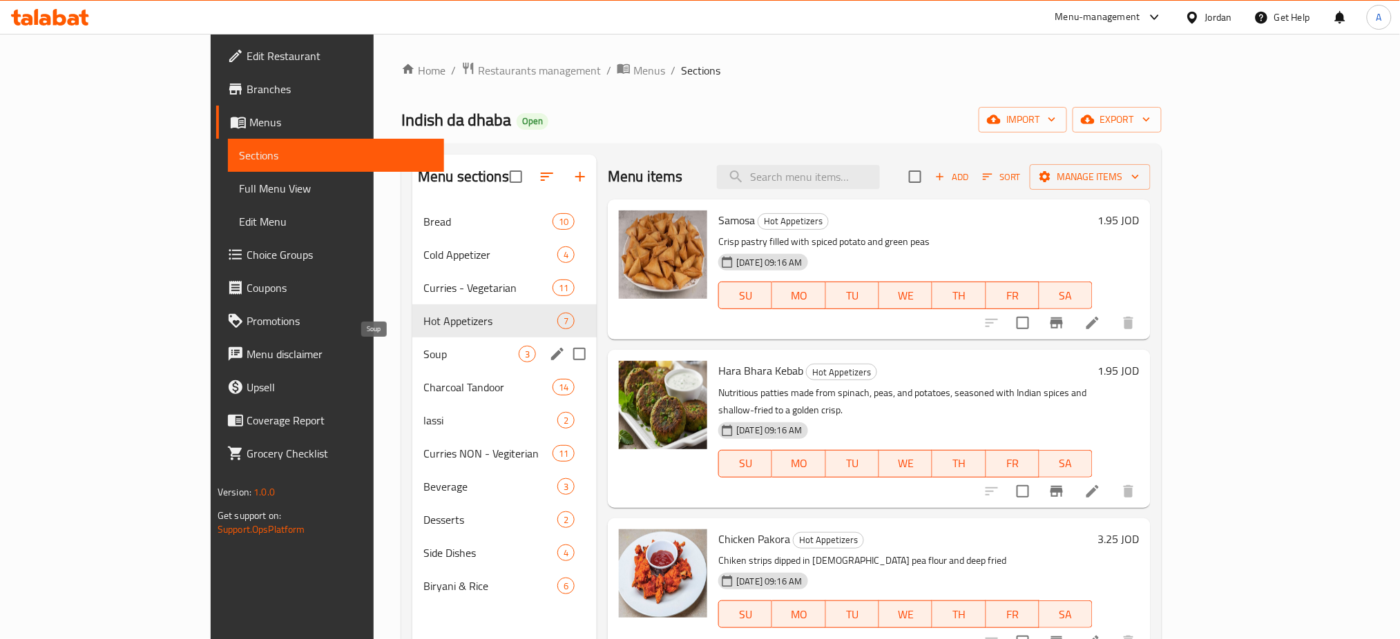
click at [423, 358] on span "Soup" at bounding box center [470, 354] width 95 height 17
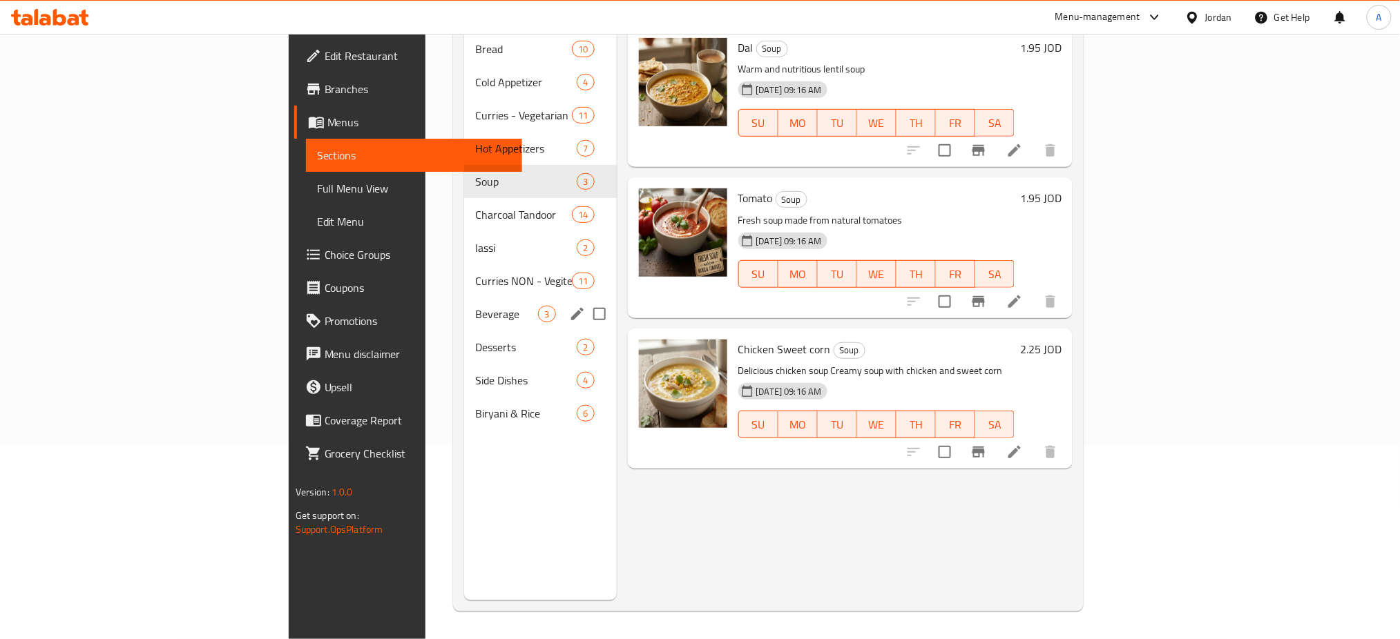
click at [464, 275] on div "Bread 10 Cold Appetizer 4 Curries - Vegetarian 11 Hot Appetizers 7 Soup 3 Charc…" at bounding box center [540, 231] width 152 height 398
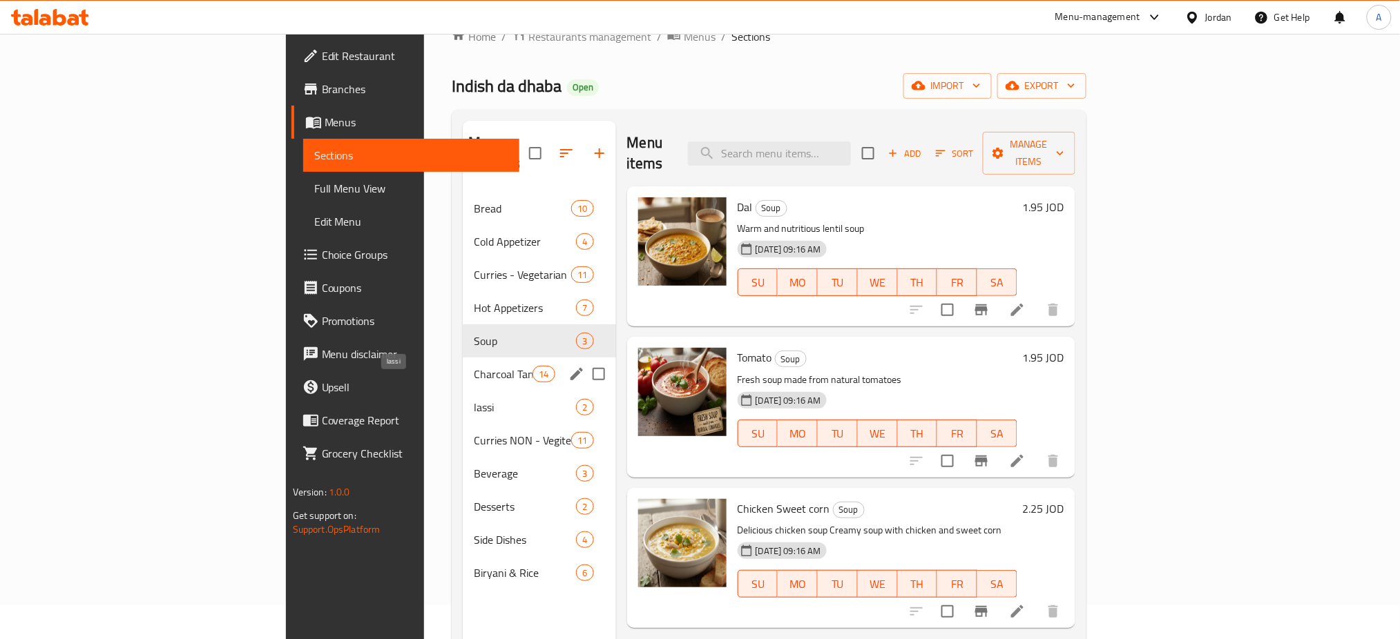
scroll to position [9, 0]
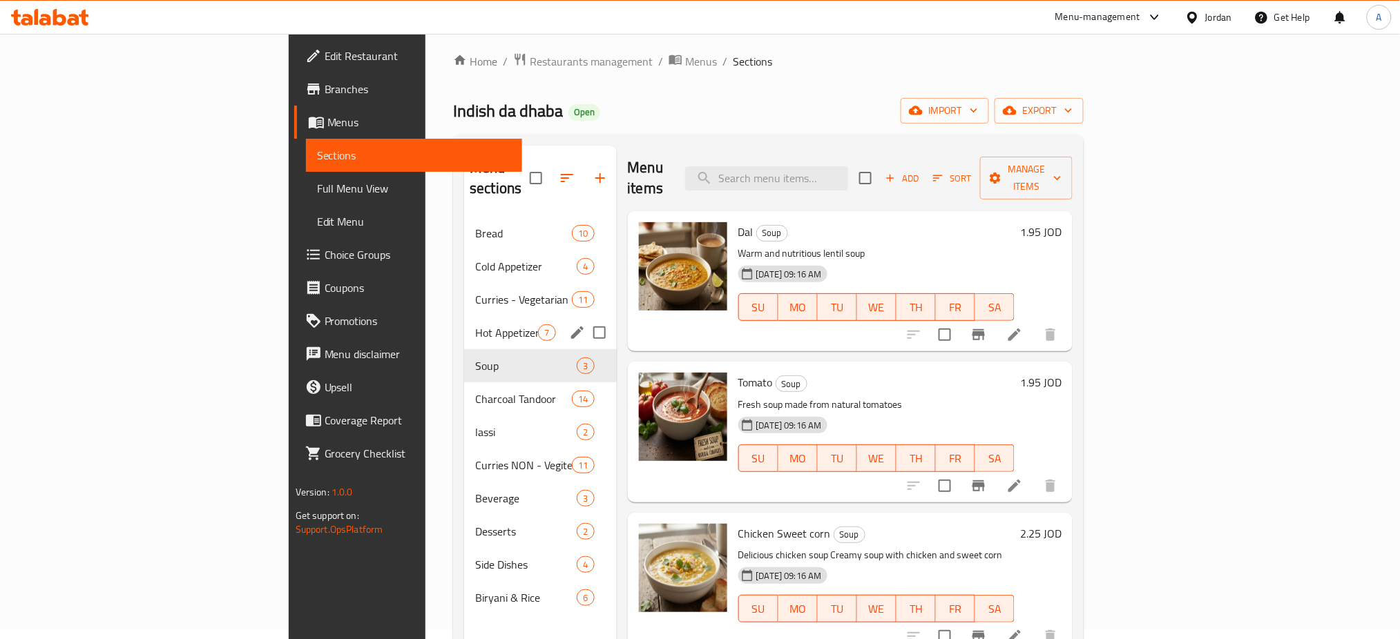
click at [464, 383] on div "Charcoal Tandoor 14" at bounding box center [540, 399] width 152 height 33
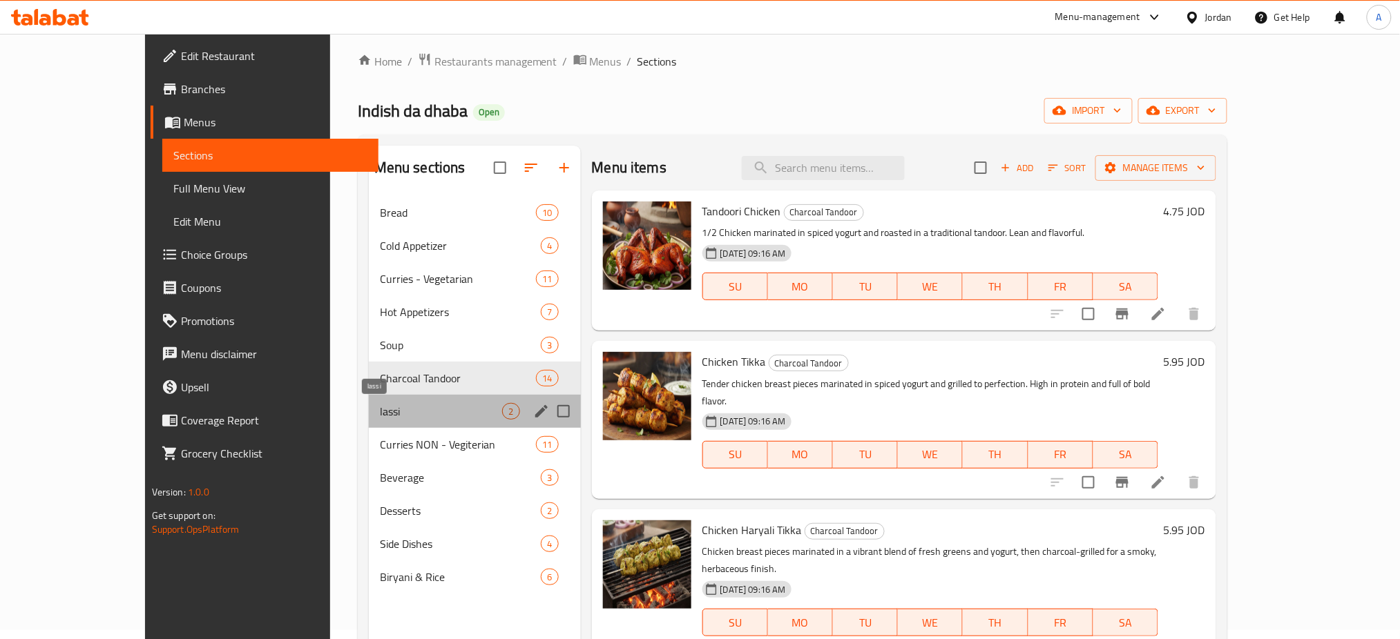
click at [380, 406] on span "lassi" at bounding box center [441, 411] width 123 height 17
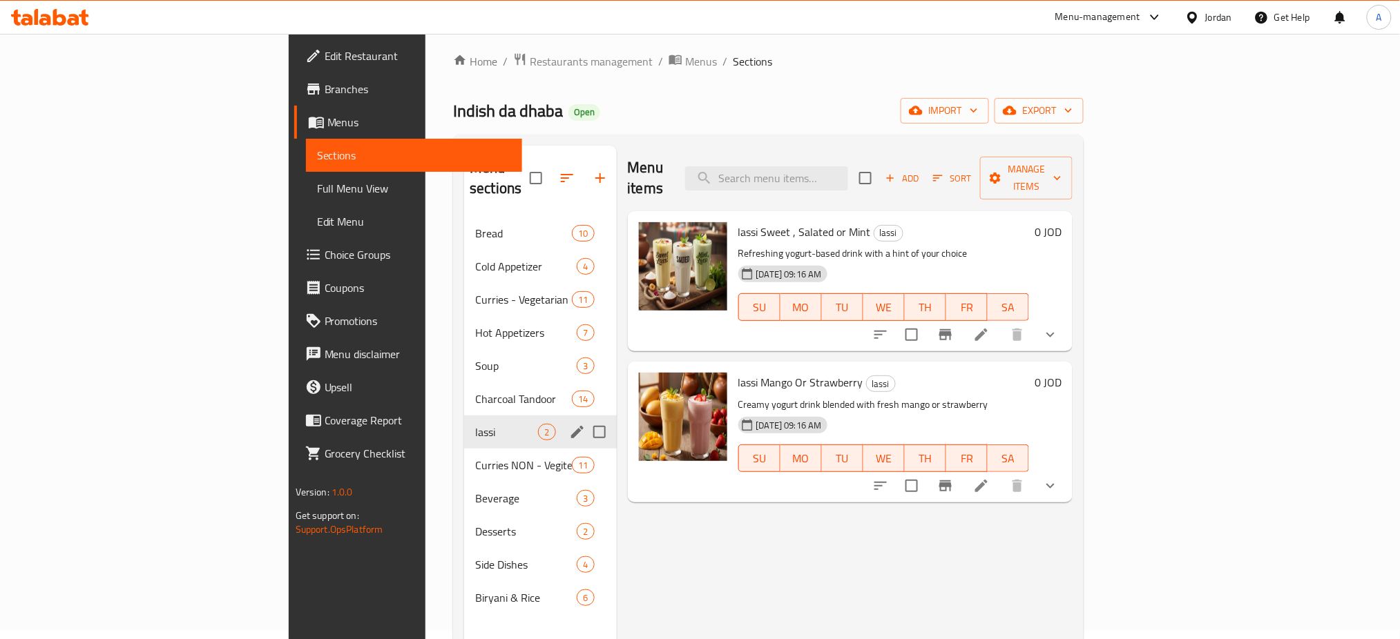
click at [464, 449] on div "Curries NON - Vegiterian 11" at bounding box center [540, 465] width 152 height 33
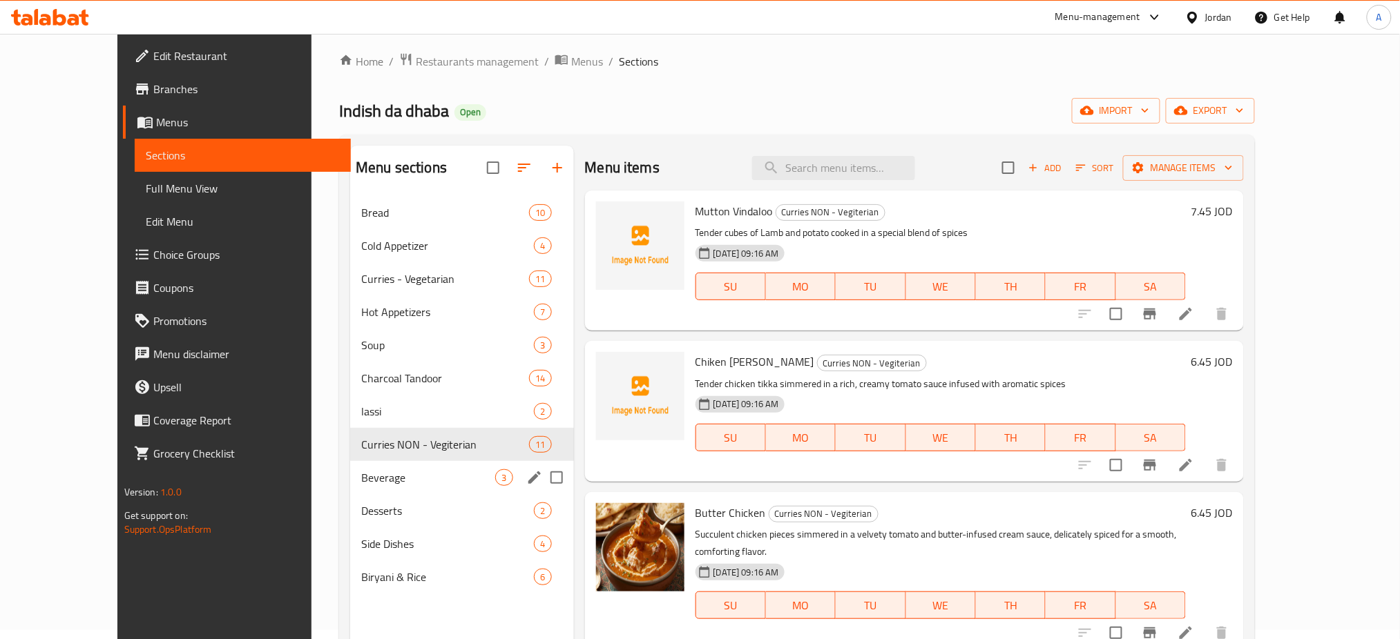
click at [350, 468] on div "Beverage 3" at bounding box center [461, 477] width 223 height 33
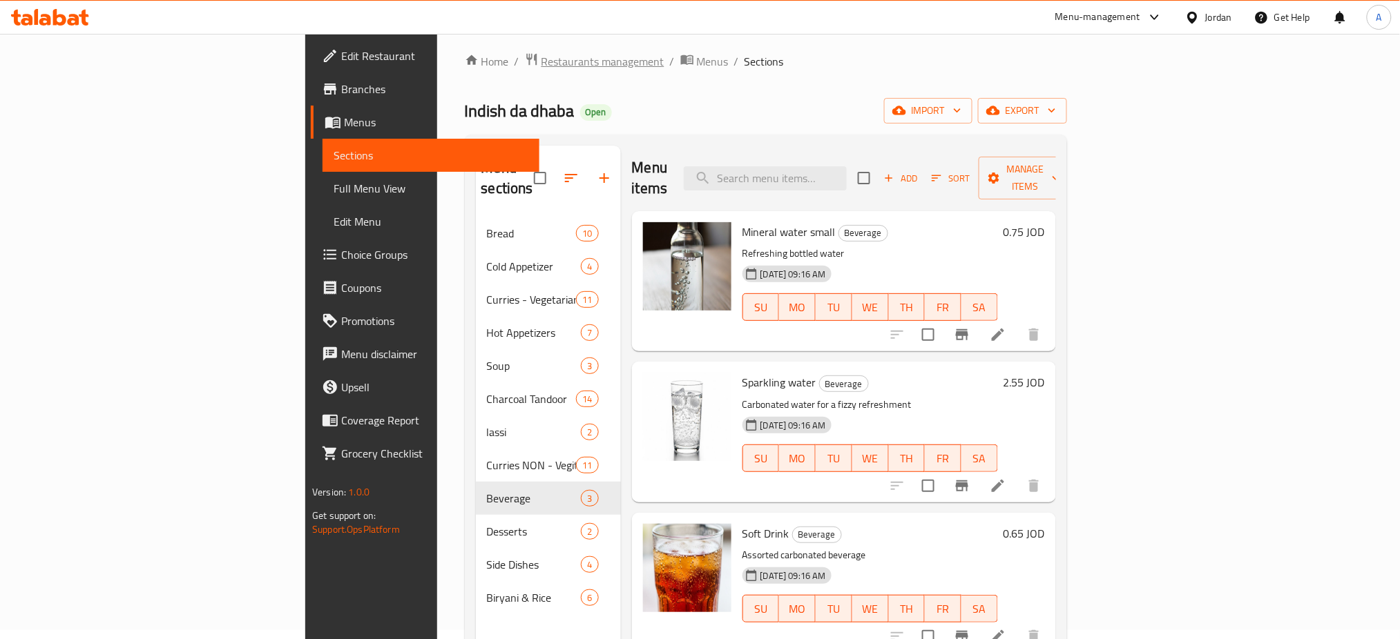
click at [541, 70] on span "Restaurants management" at bounding box center [602, 61] width 123 height 17
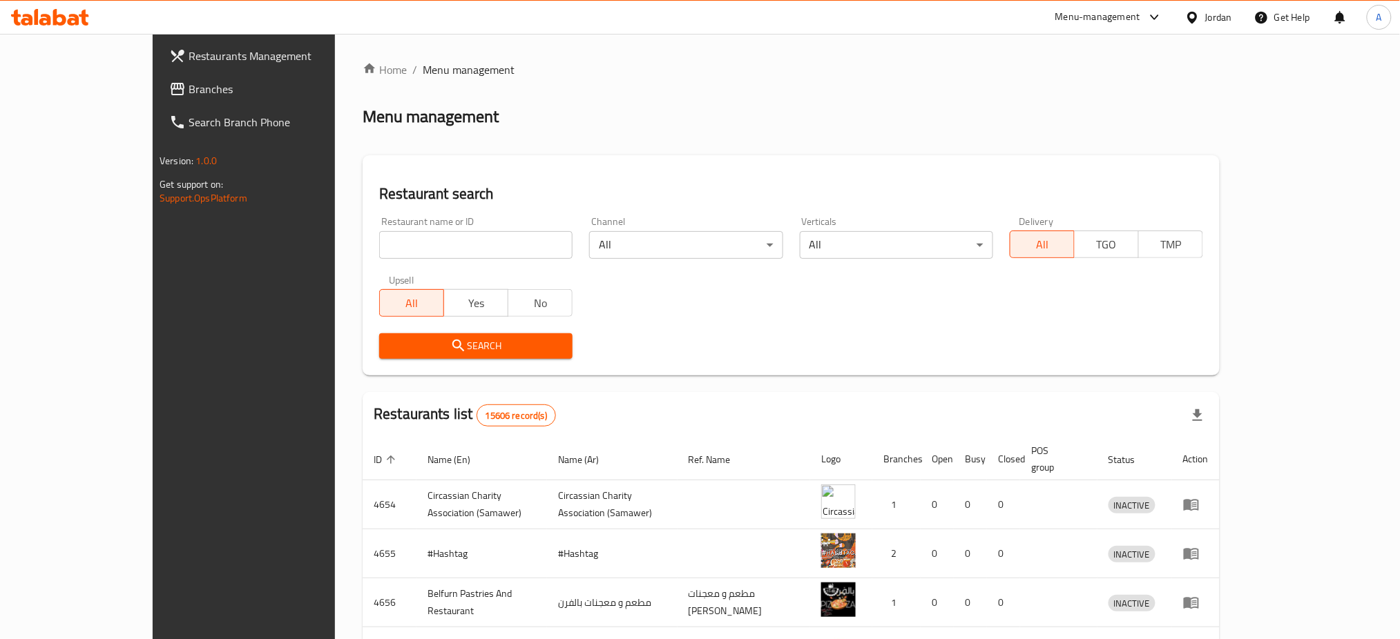
click at [383, 230] on div "Restaurant name or ID Restaurant name or ID" at bounding box center [475, 238] width 193 height 42
drag, startPoint x: 383, startPoint y: 238, endPoint x: 381, endPoint y: 230, distance: 7.9
click at [383, 238] on input "search" at bounding box center [475, 245] width 193 height 28
type input "raii"
click button "Search" at bounding box center [475, 346] width 193 height 26
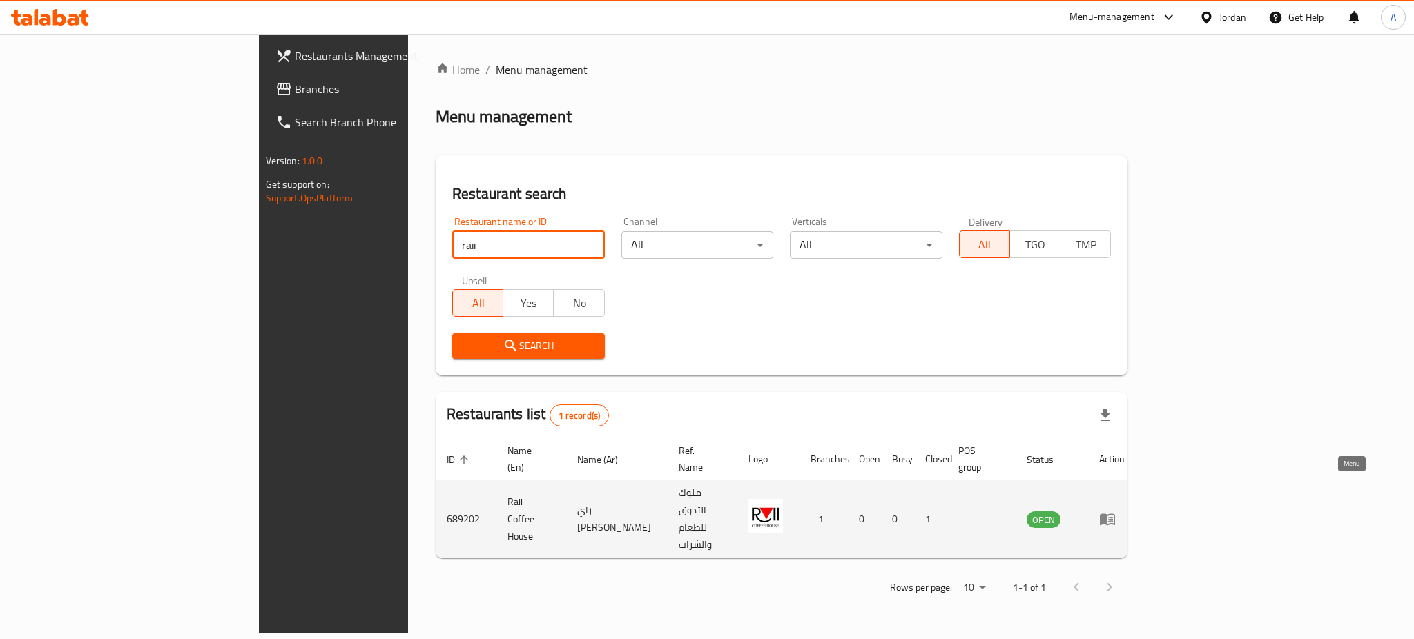
click at [1115, 514] on icon "enhanced table" at bounding box center [1107, 520] width 15 height 12
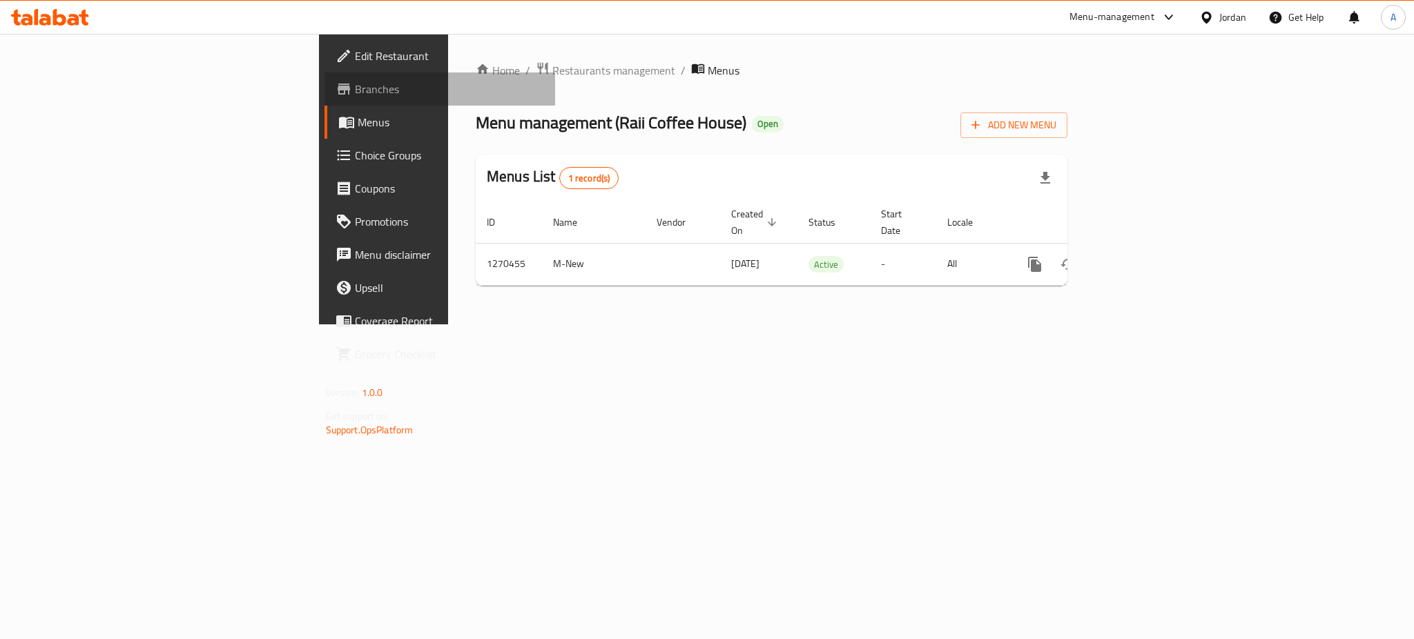
click at [355, 85] on span "Branches" at bounding box center [449, 89] width 189 height 17
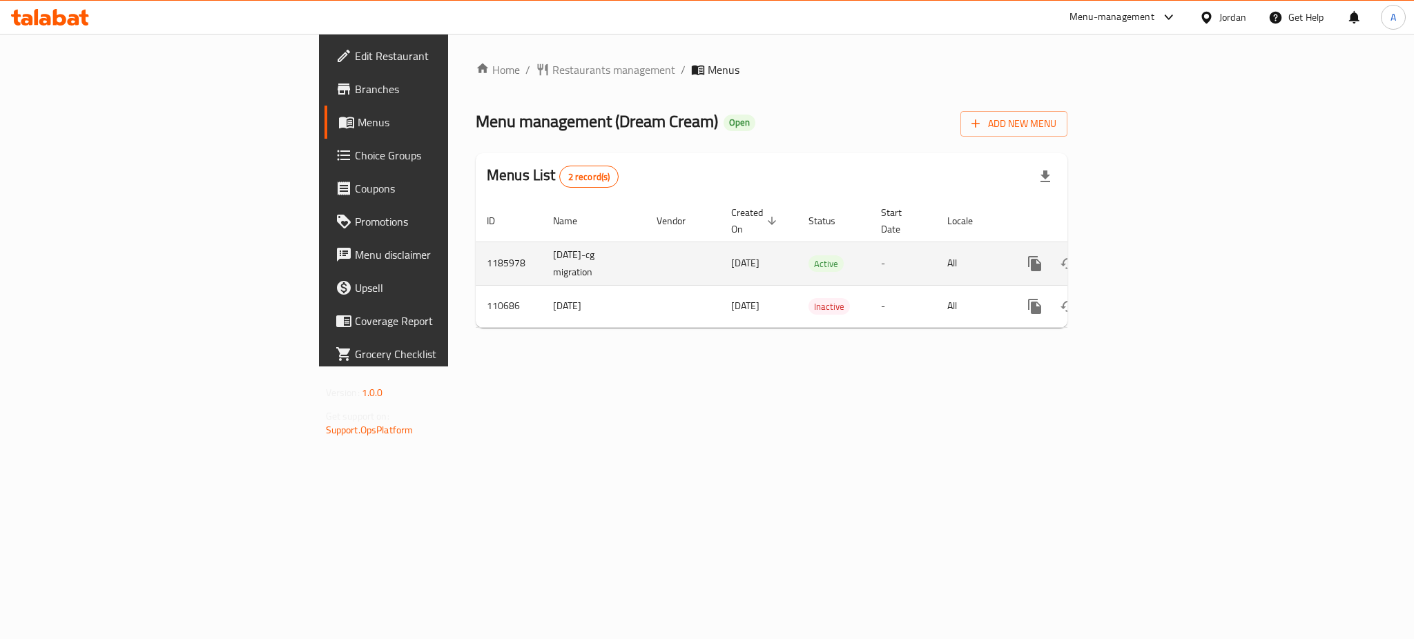
click at [1143, 255] on icon "enhanced table" at bounding box center [1134, 263] width 17 height 17
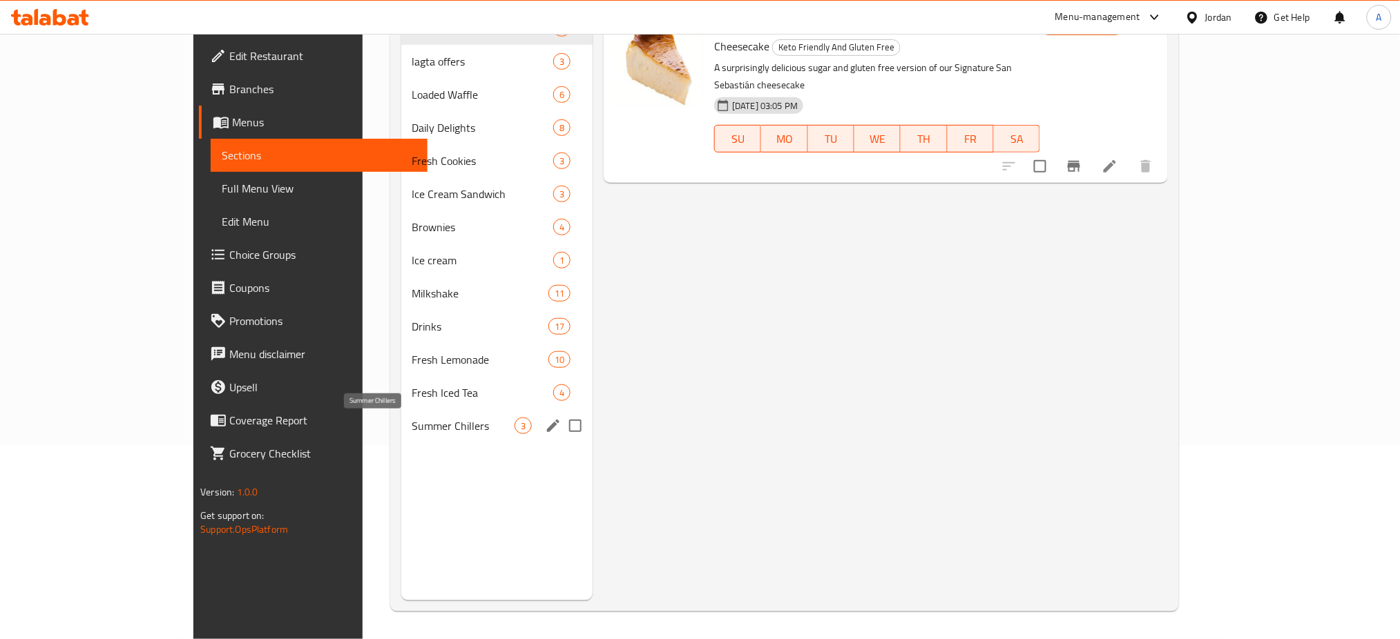
click at [412, 420] on span "Summer Chillers" at bounding box center [463, 426] width 102 height 17
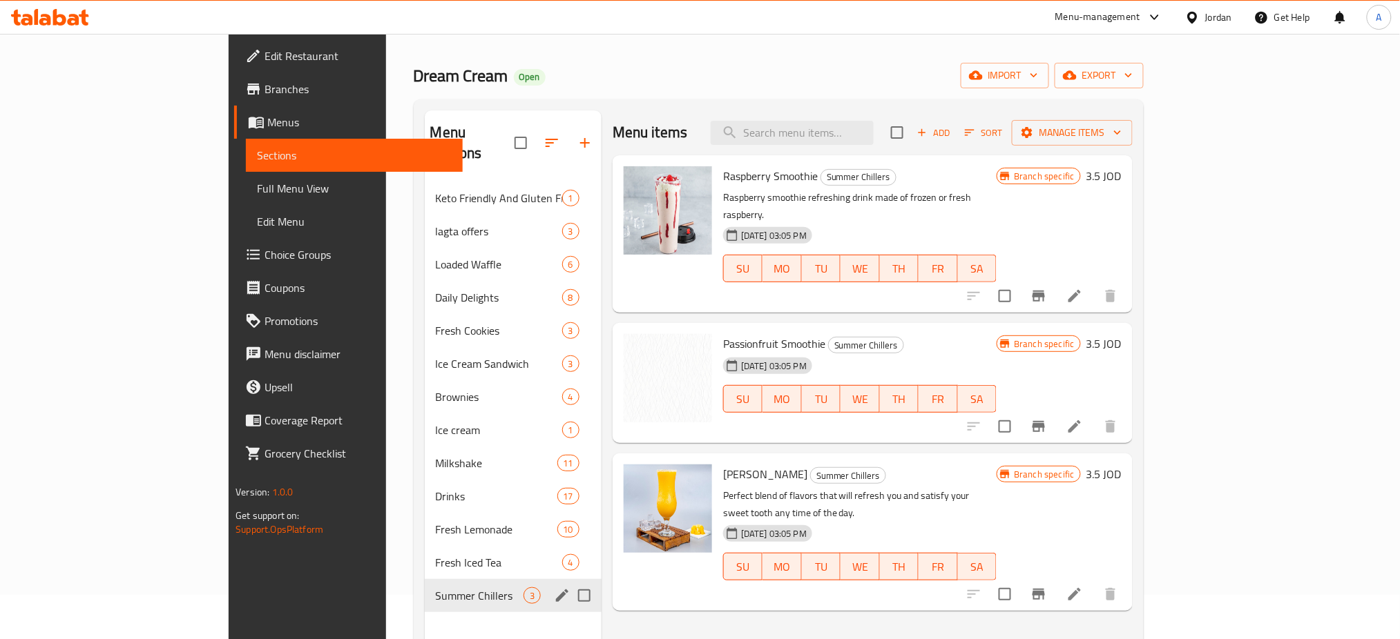
scroll to position [9, 0]
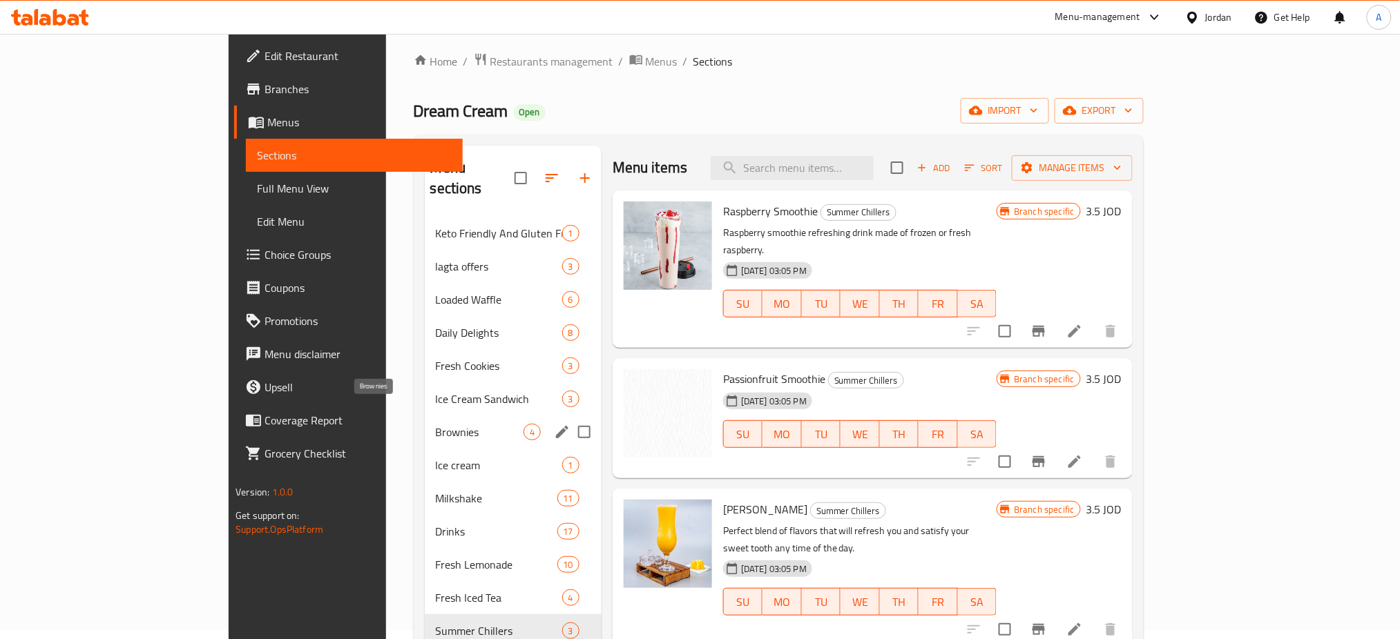
click at [425, 416] on div "Brownies 4" at bounding box center [513, 432] width 177 height 33
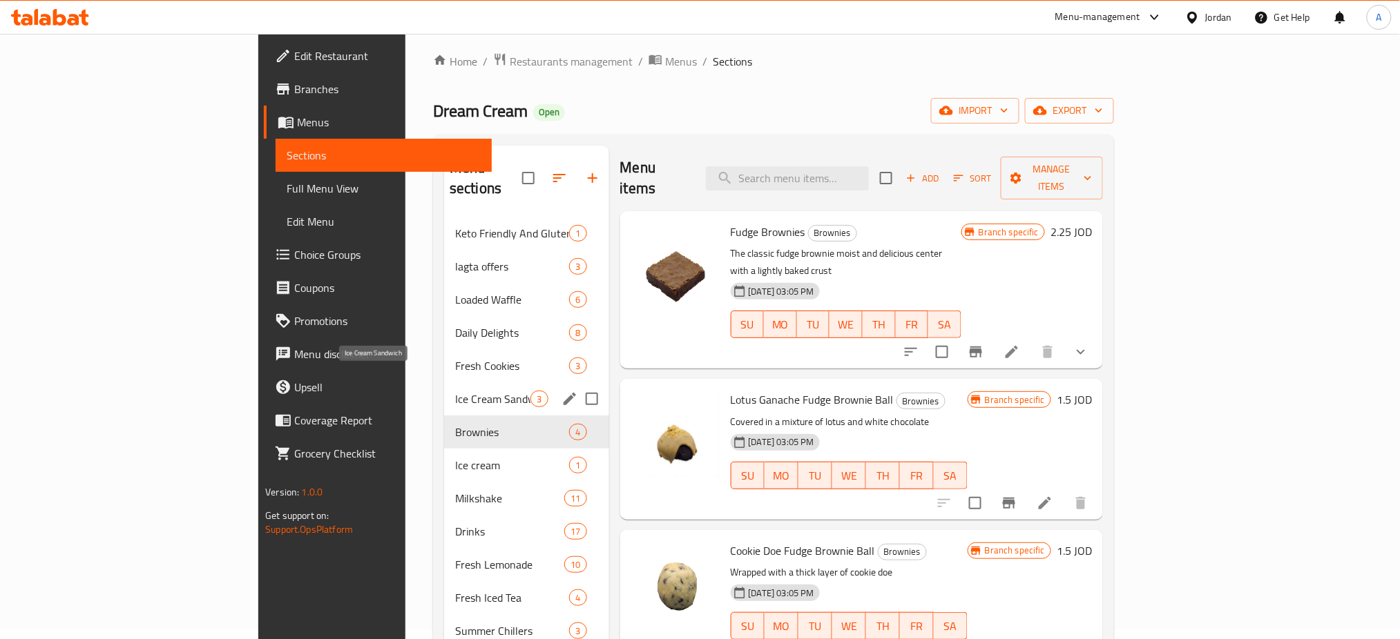
click at [455, 391] on span "Ice Cream Sandwich" at bounding box center [492, 399] width 75 height 17
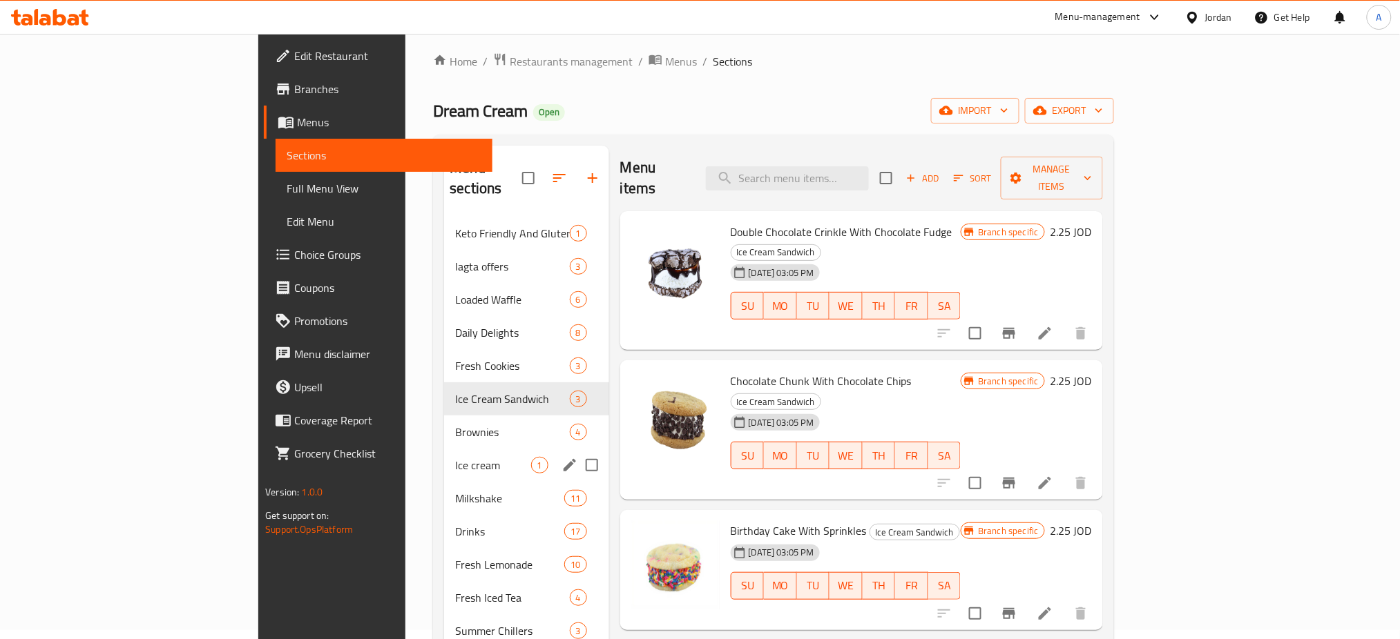
click at [444, 449] on div "Ice cream 1" at bounding box center [526, 465] width 164 height 33
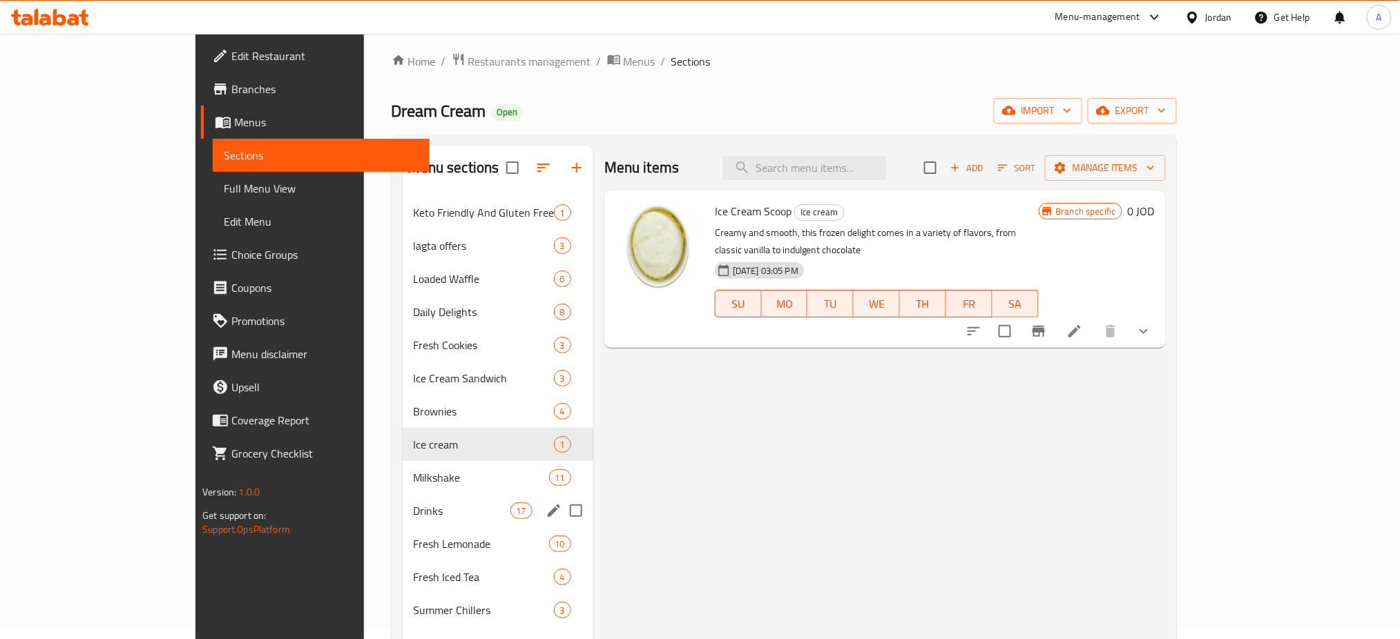
click at [429, 506] on span "Drinks" at bounding box center [462, 511] width 97 height 17
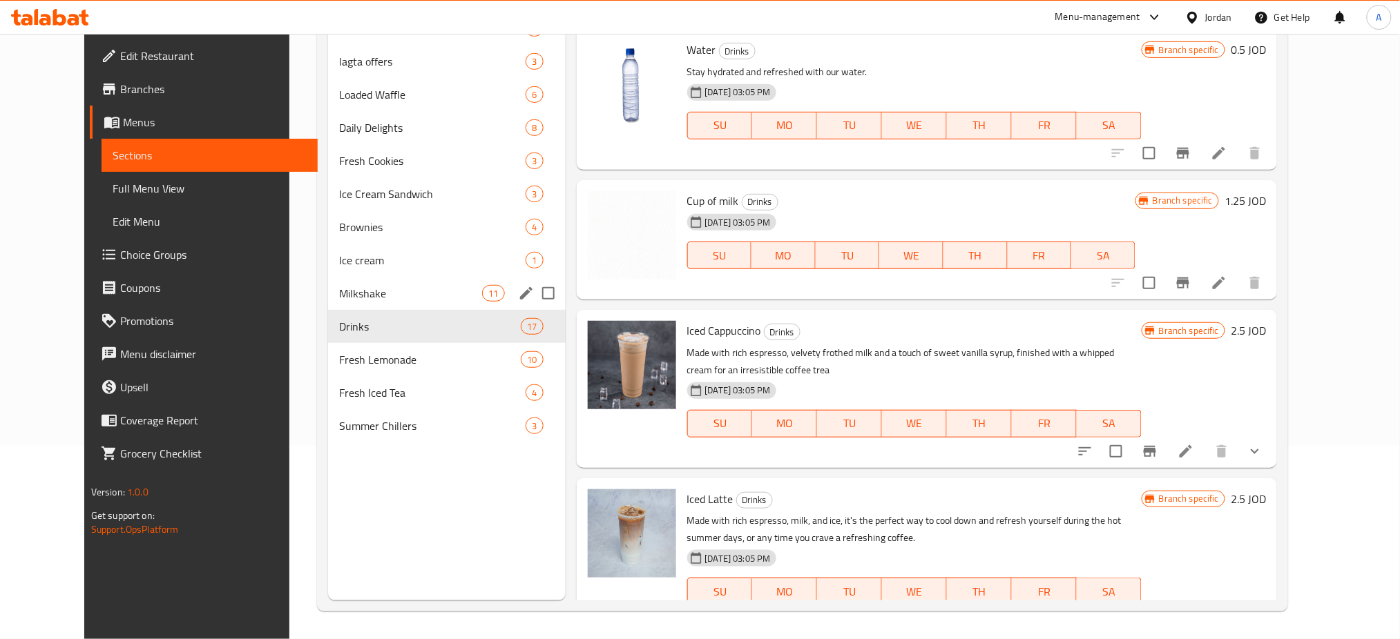
scroll to position [101, 0]
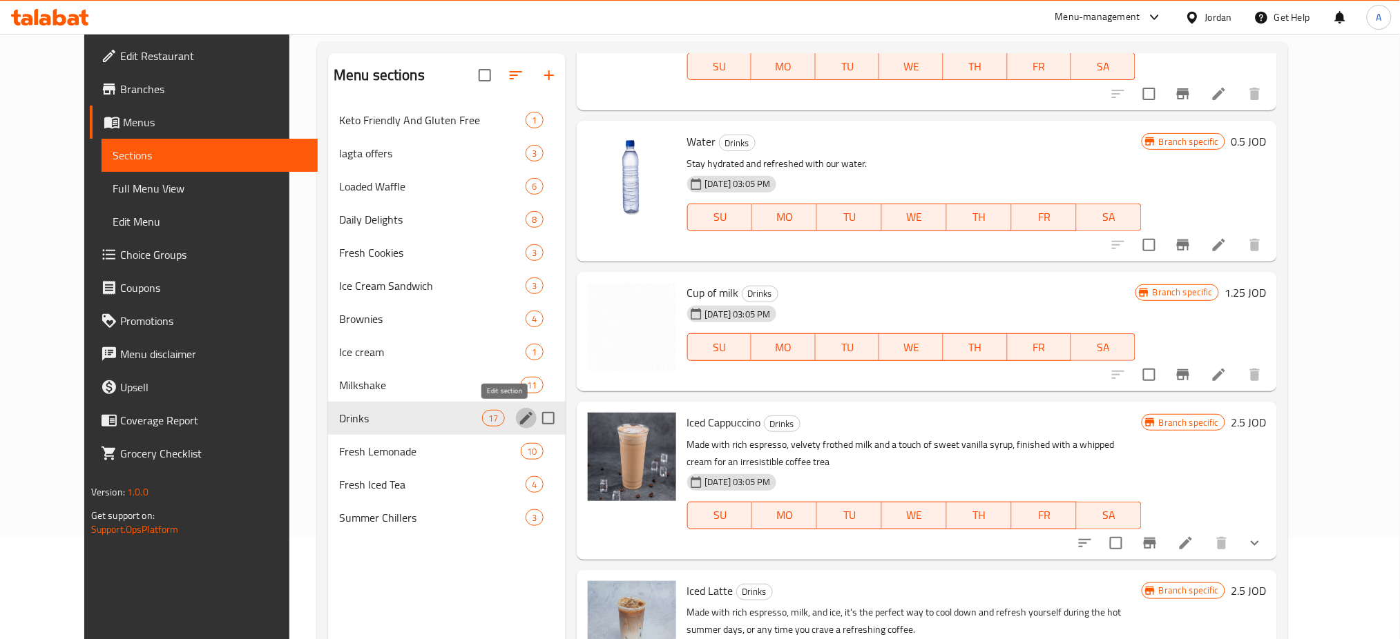
click at [518, 416] on icon "edit" at bounding box center [526, 418] width 17 height 17
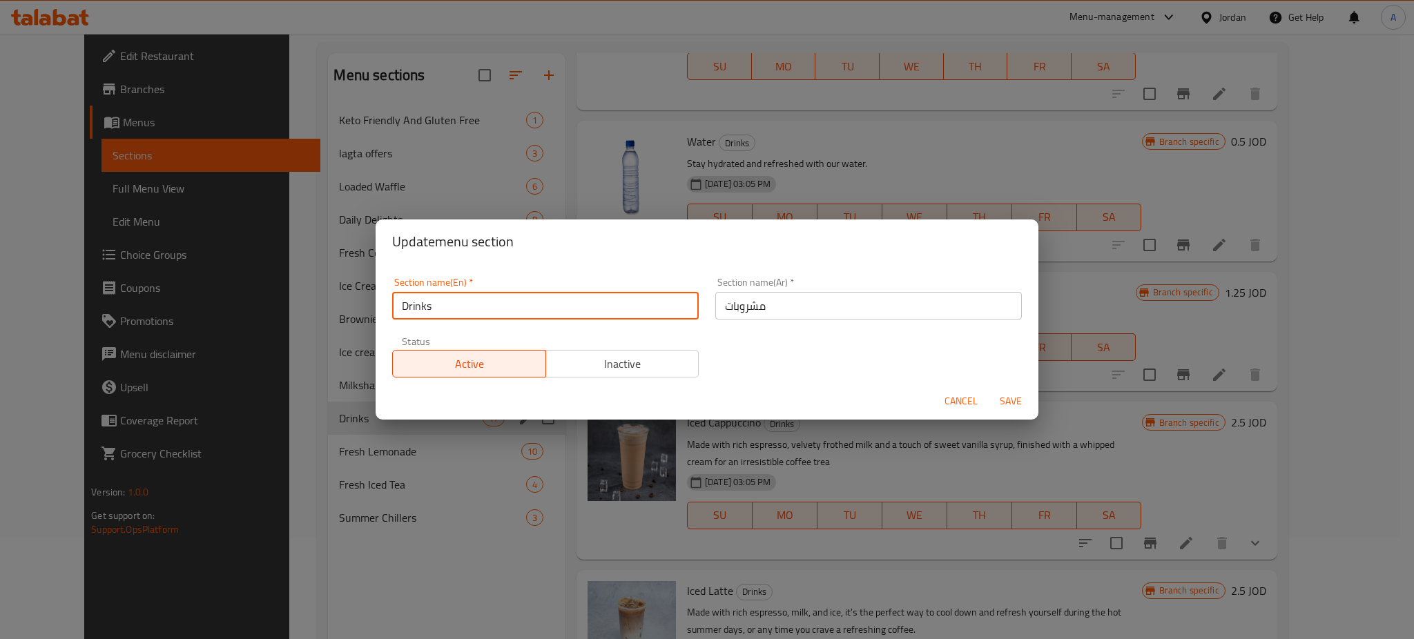
drag, startPoint x: 572, startPoint y: 300, endPoint x: 405, endPoint y: 282, distance: 168.7
click at [409, 309] on input "Drinks" at bounding box center [545, 306] width 307 height 28
type input "D"
type input "c"
type input "Cofffee"
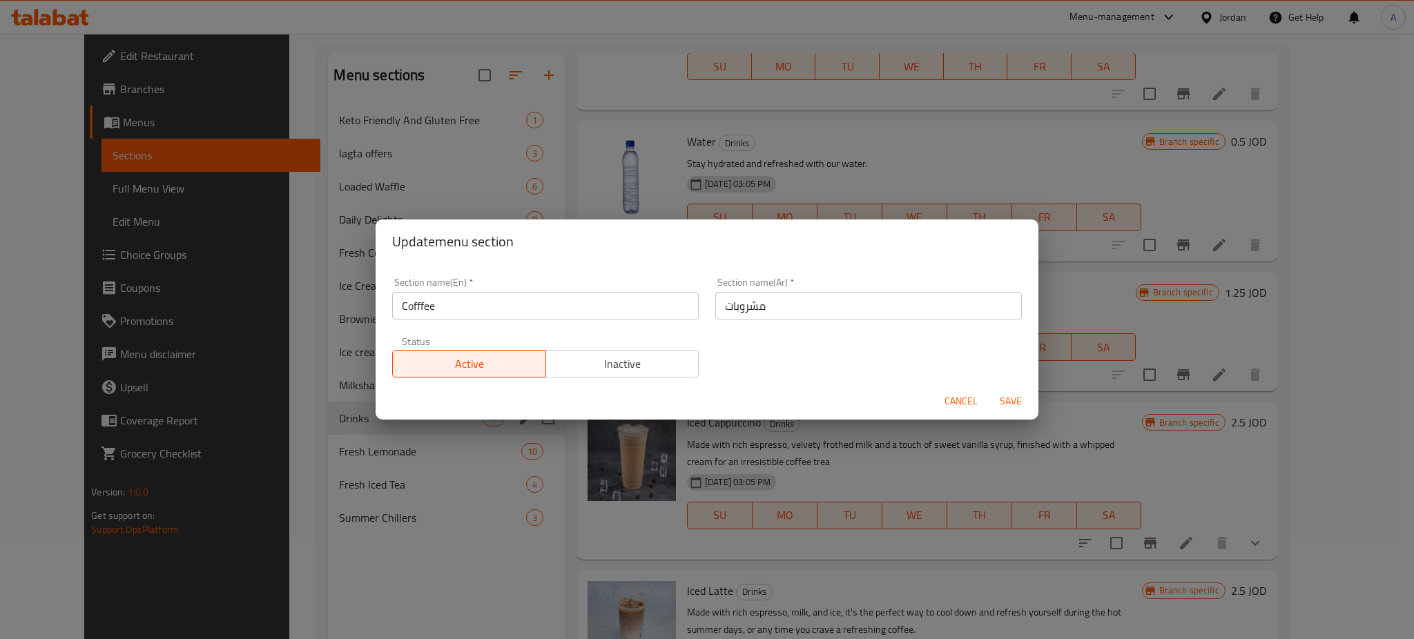
drag, startPoint x: 797, startPoint y: 289, endPoint x: 797, endPoint y: 299, distance: 10.4
click at [797, 299] on div "Section name(Ar)   * مشروبات Section name(Ar) *" at bounding box center [868, 299] width 307 height 42
click at [797, 299] on input "مشروبات" at bounding box center [868, 306] width 307 height 28
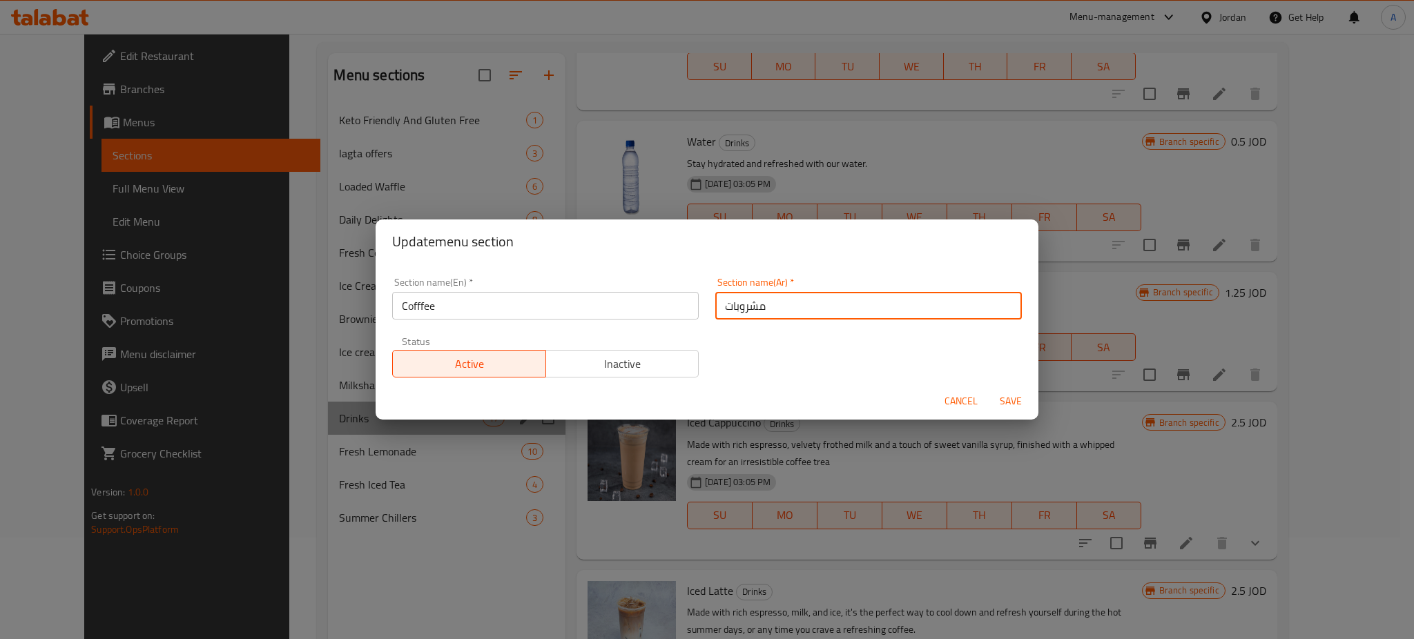
click at [797, 299] on input "مشروبات" at bounding box center [868, 306] width 307 height 28
type input "قهوة"
click at [1009, 390] on button "Save" at bounding box center [1011, 402] width 44 height 26
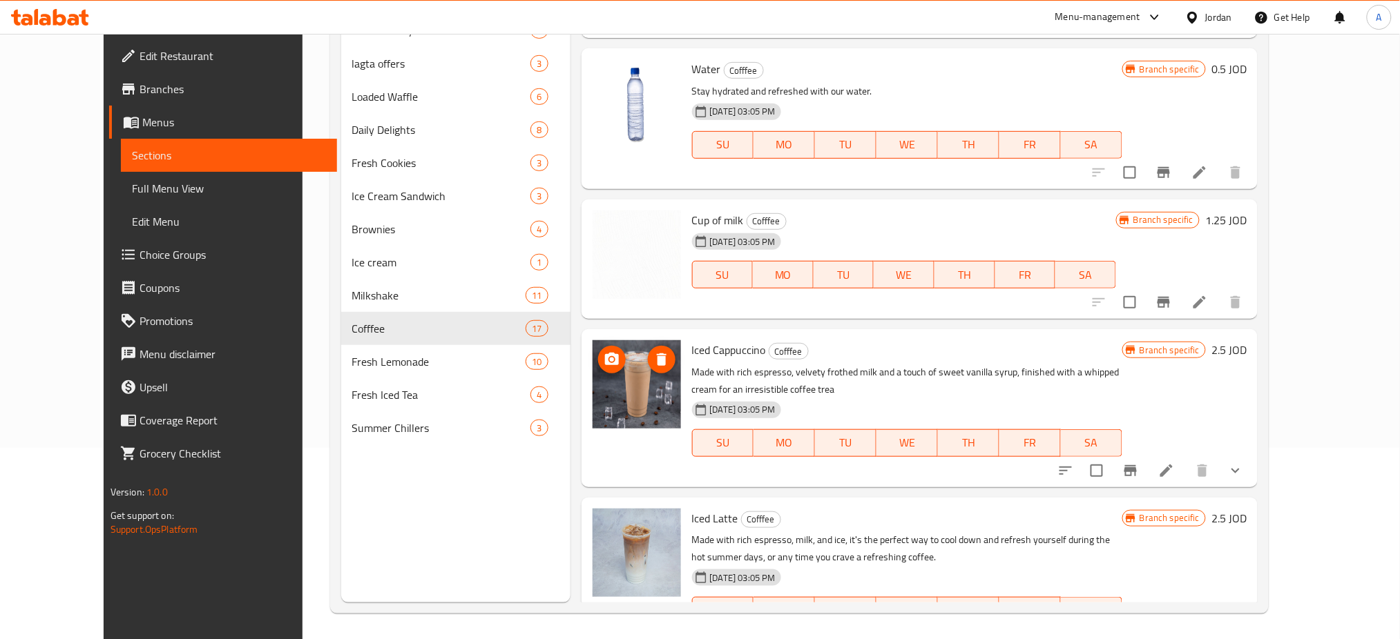
scroll to position [193, 0]
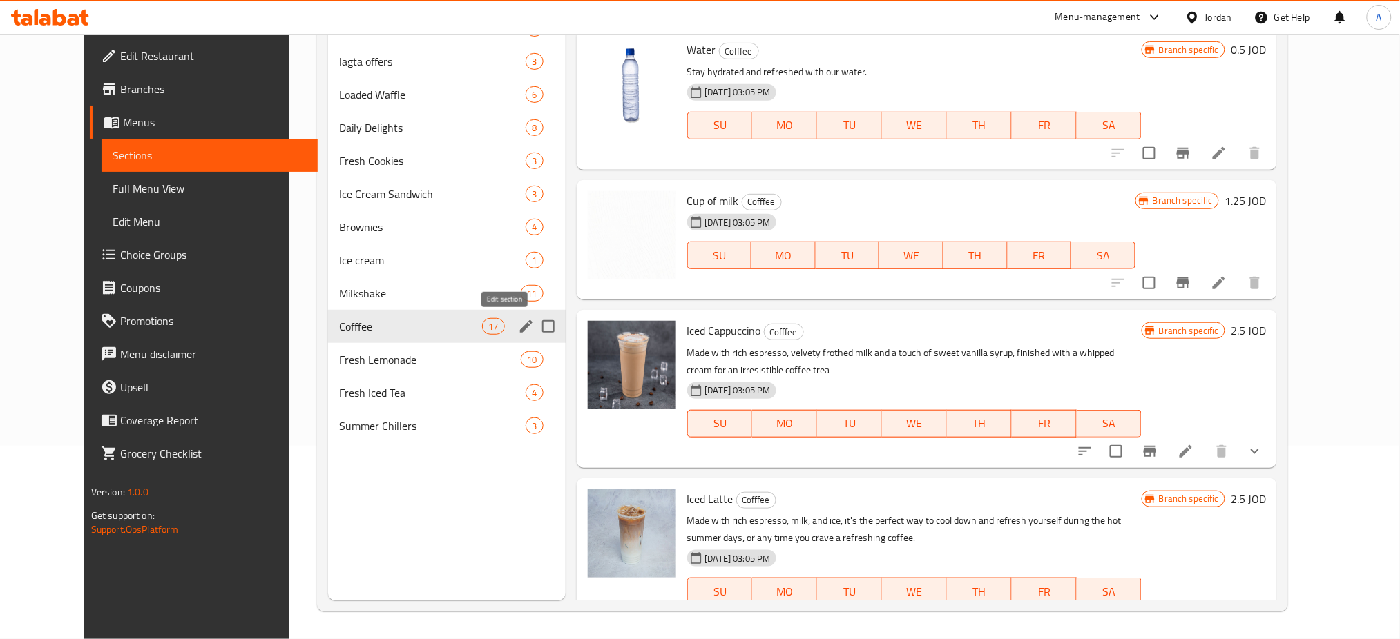
click at [518, 331] on icon "edit" at bounding box center [526, 326] width 17 height 17
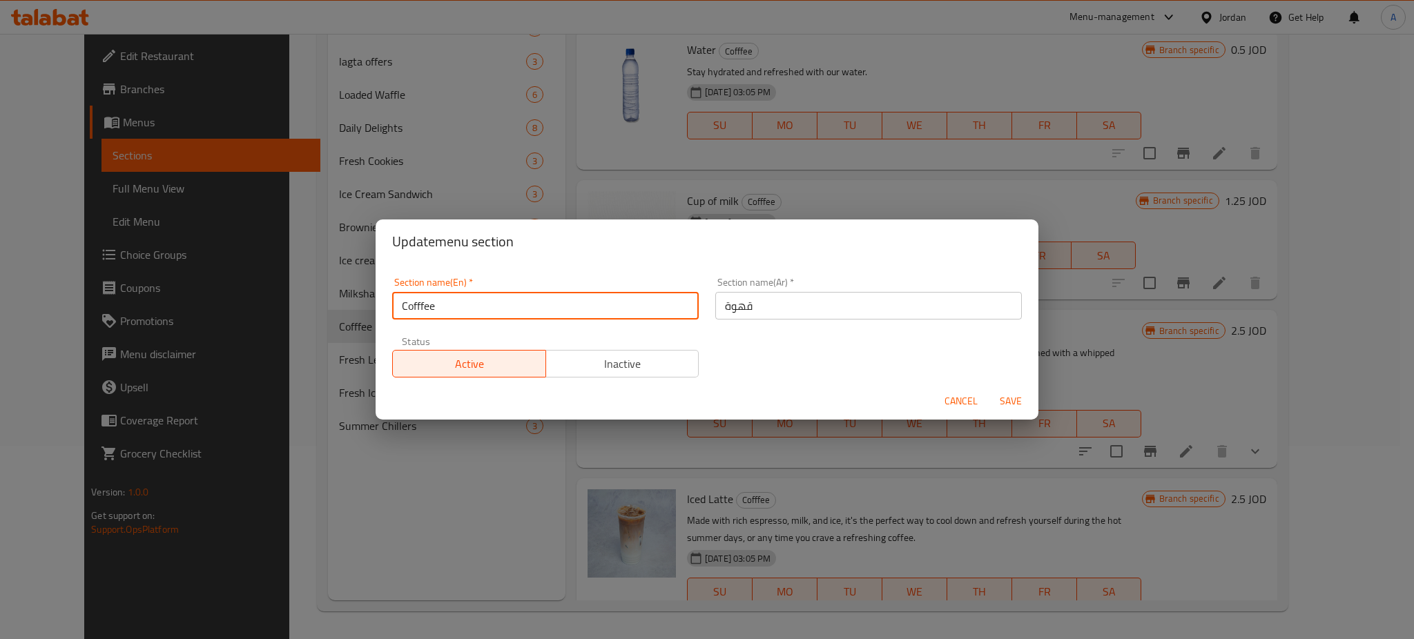
click at [525, 317] on input "Cofffee" at bounding box center [545, 306] width 307 height 28
type input "Coffee & More"
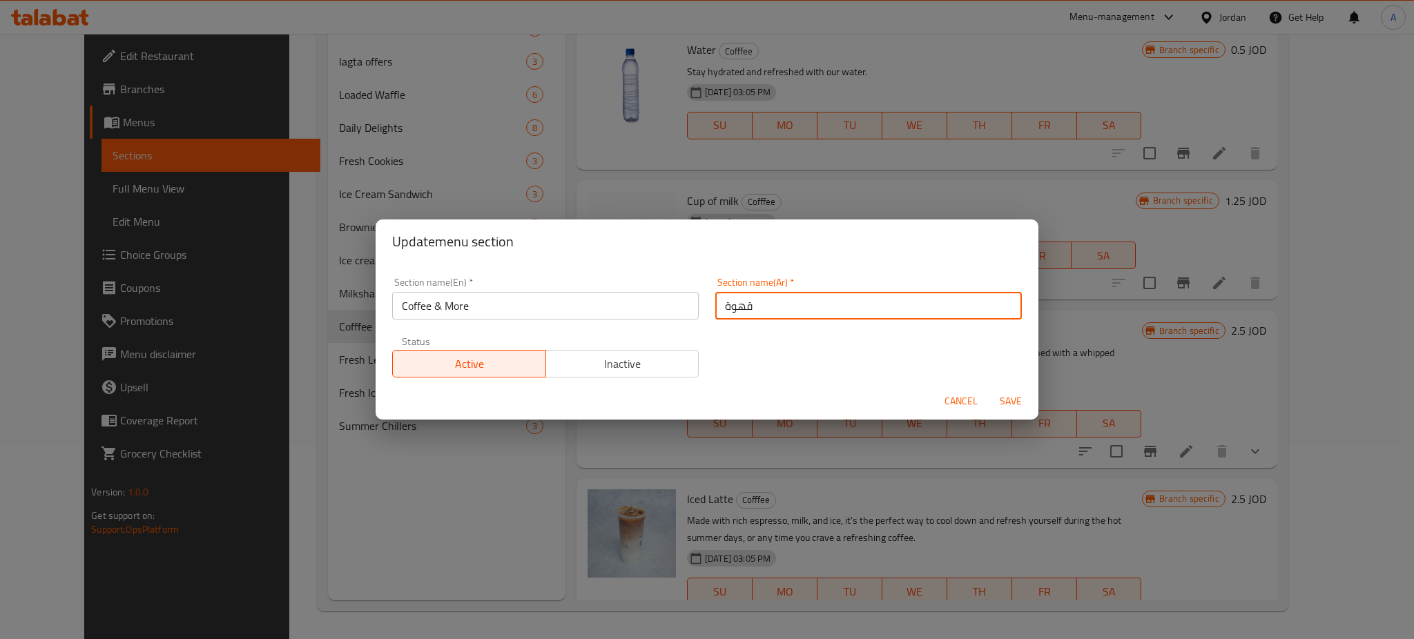
click at [844, 302] on input "قهوة" at bounding box center [868, 306] width 307 height 28
type input "قهوة وأكثر"
click at [1002, 394] on span "Save" at bounding box center [1010, 401] width 33 height 17
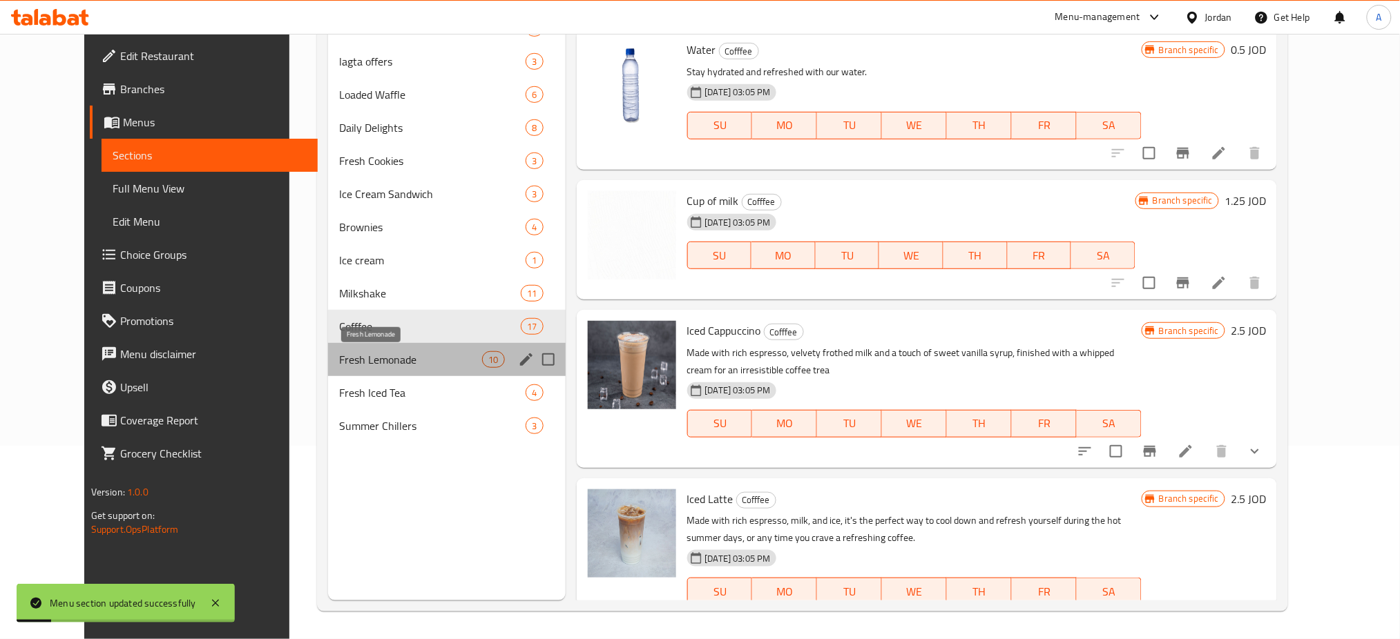
click at [401, 360] on span "Fresh Lemonade" at bounding box center [410, 359] width 143 height 17
